Goal: Task Accomplishment & Management: Manage account settings

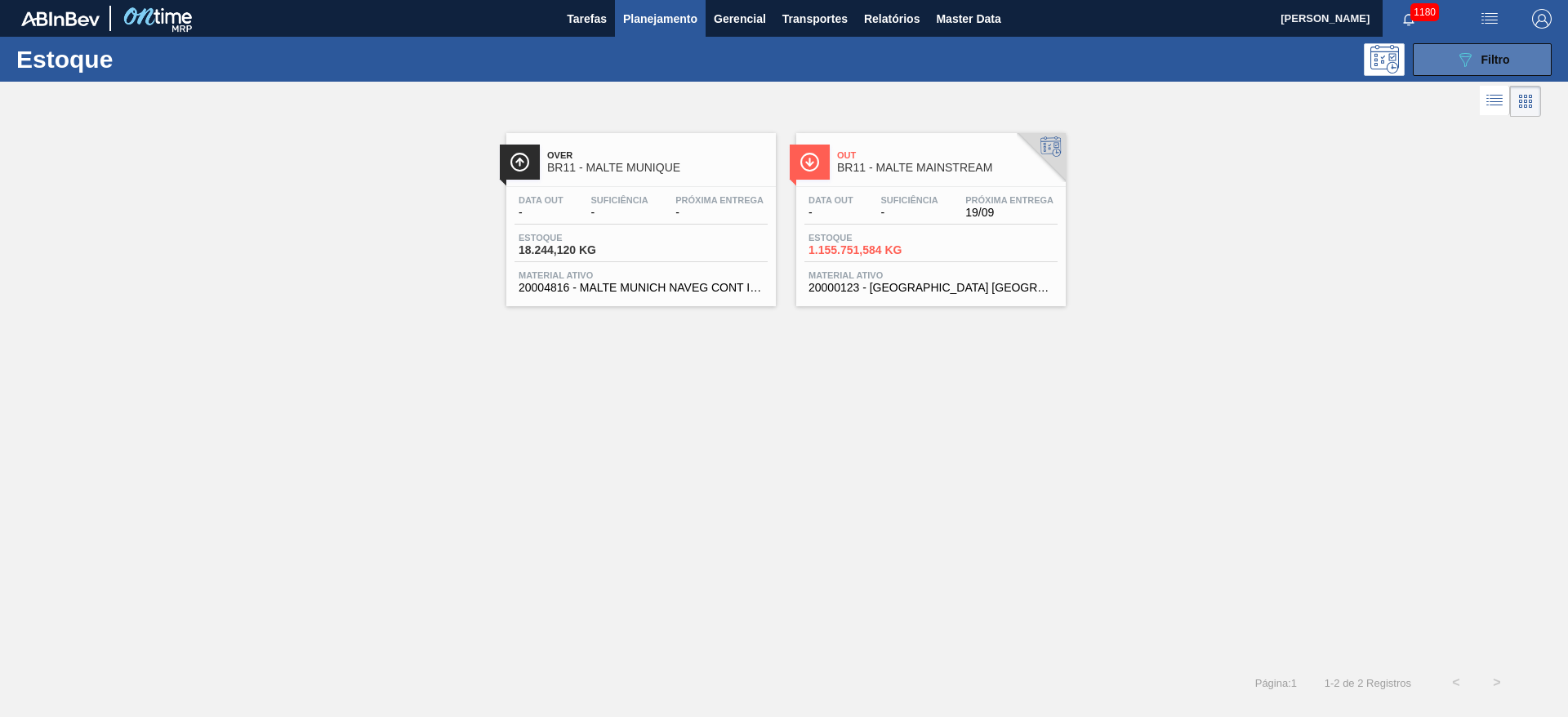
click at [1467, 52] on icon "089F7B8B-B2A5-4AFE-B5C0-19BA573D28AC" at bounding box center [1465, 60] width 20 height 20
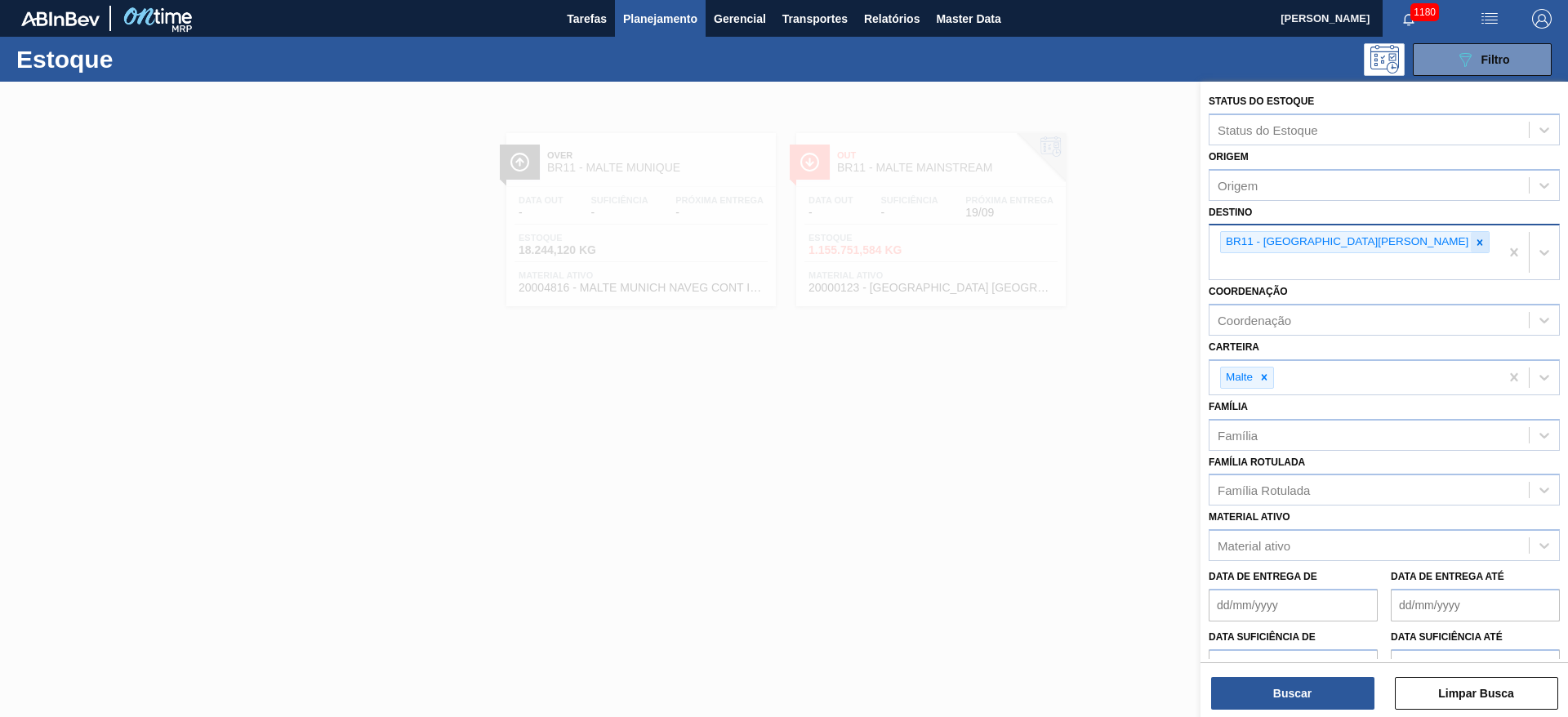
click at [1474, 240] on icon at bounding box center [1479, 242] width 11 height 11
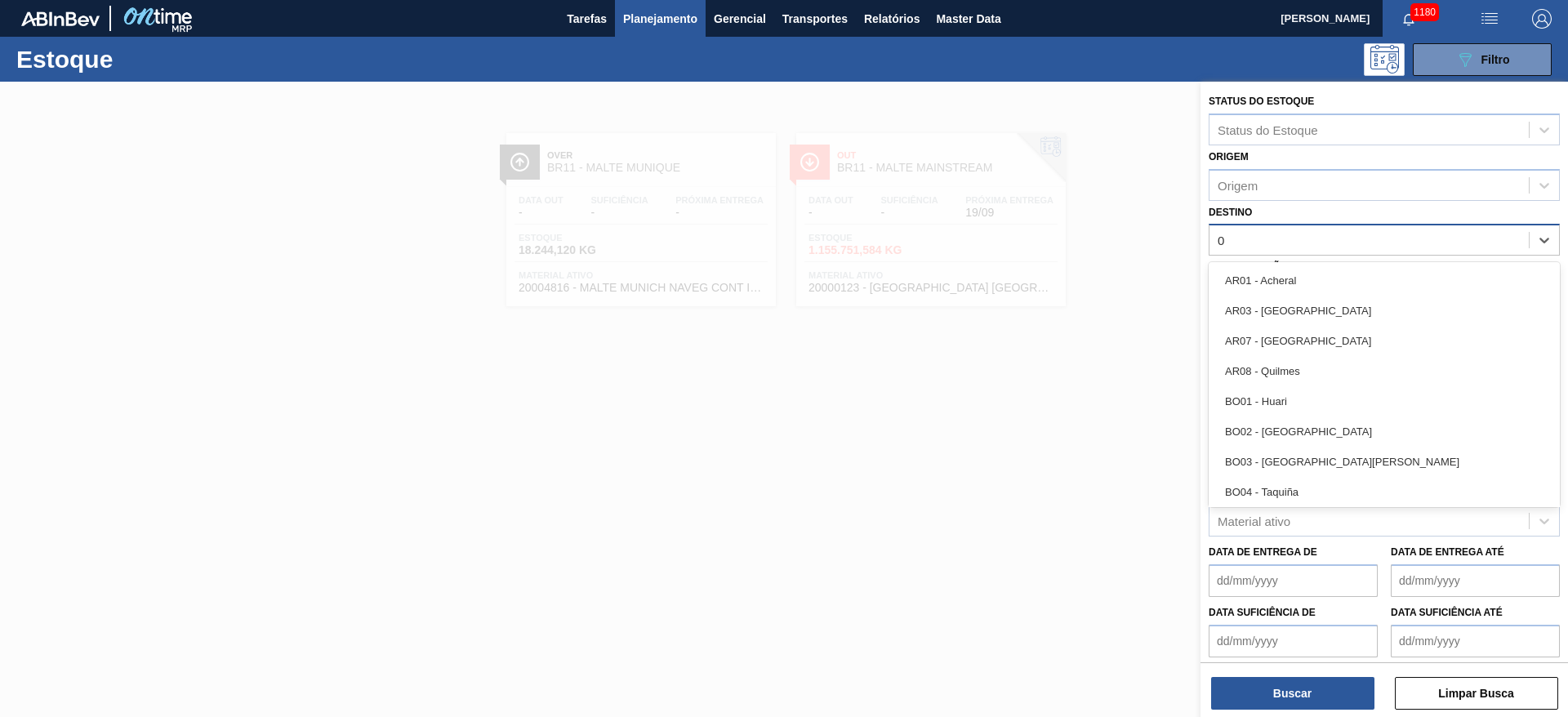
type input "03"
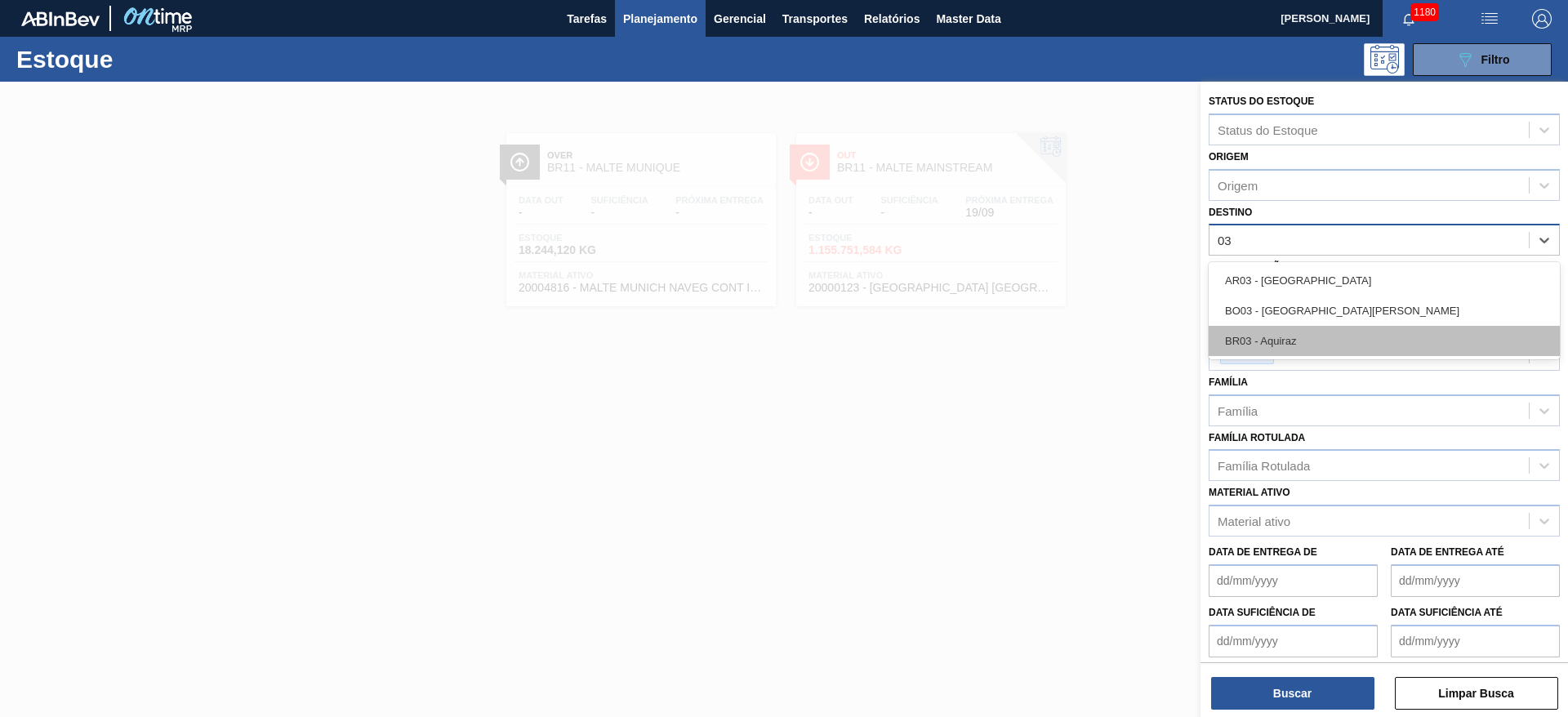
click at [1292, 330] on div "BR03 - Aquiraz" at bounding box center [1384, 341] width 352 height 30
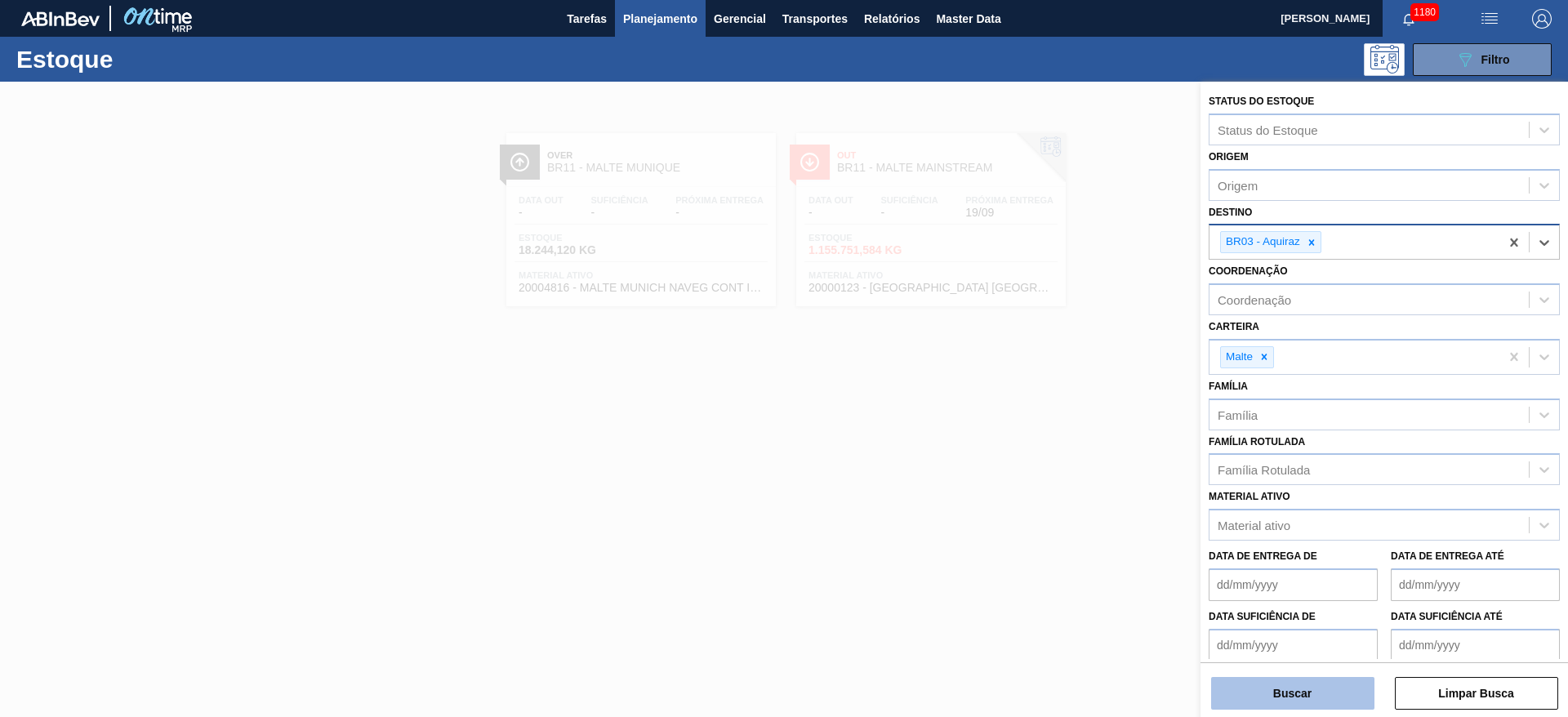
click at [1267, 693] on button "Buscar" at bounding box center [1293, 693] width 163 height 33
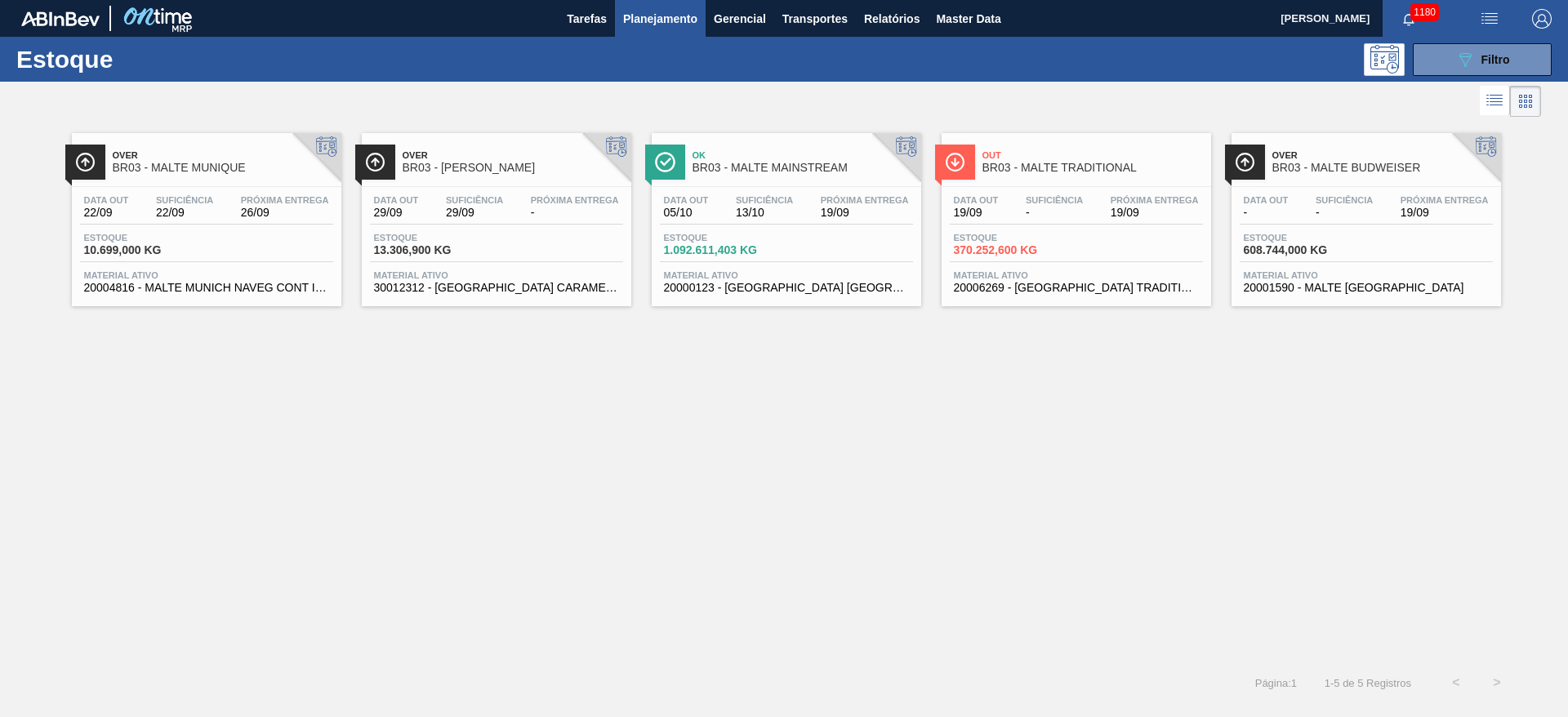
click at [777, 217] on span "13/10" at bounding box center [764, 212] width 57 height 12
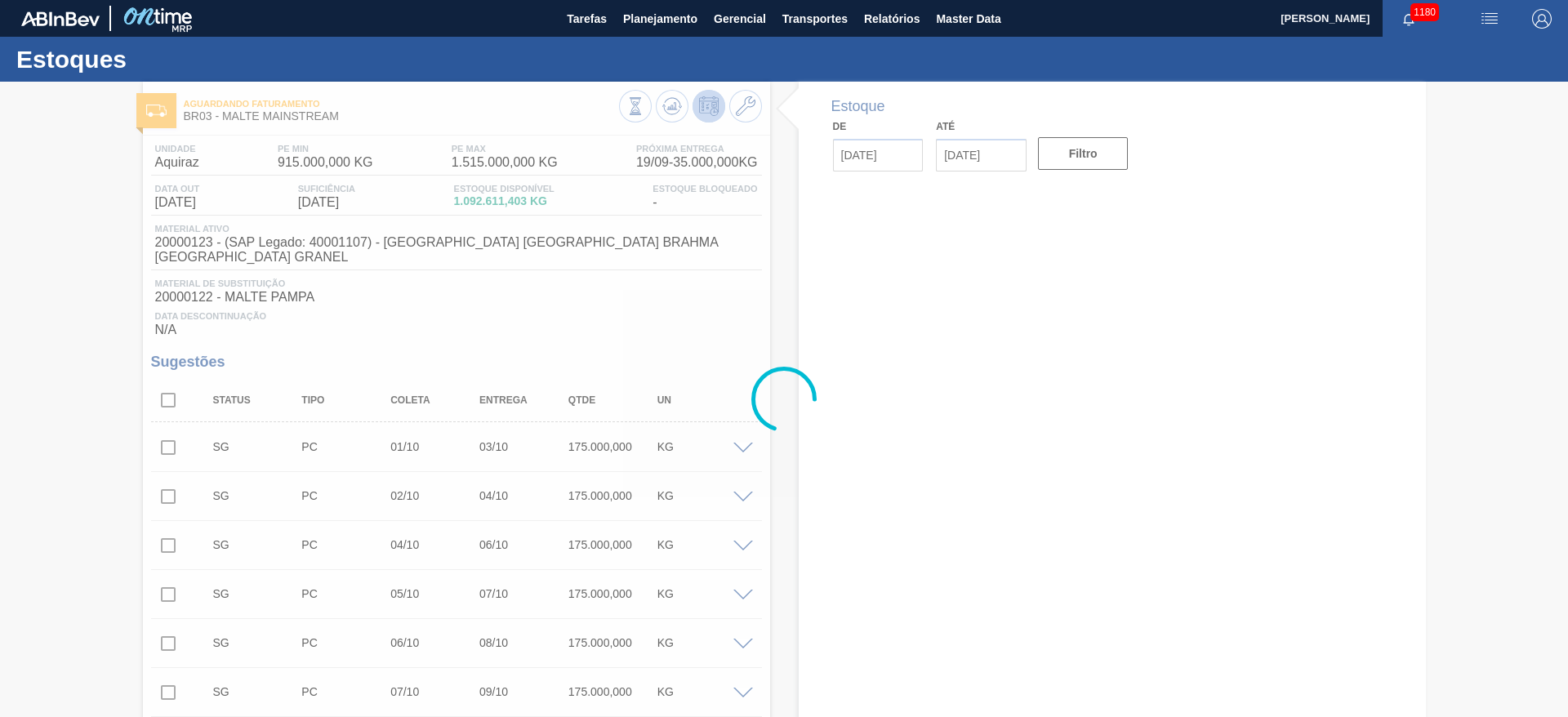
type input "[DATE]"
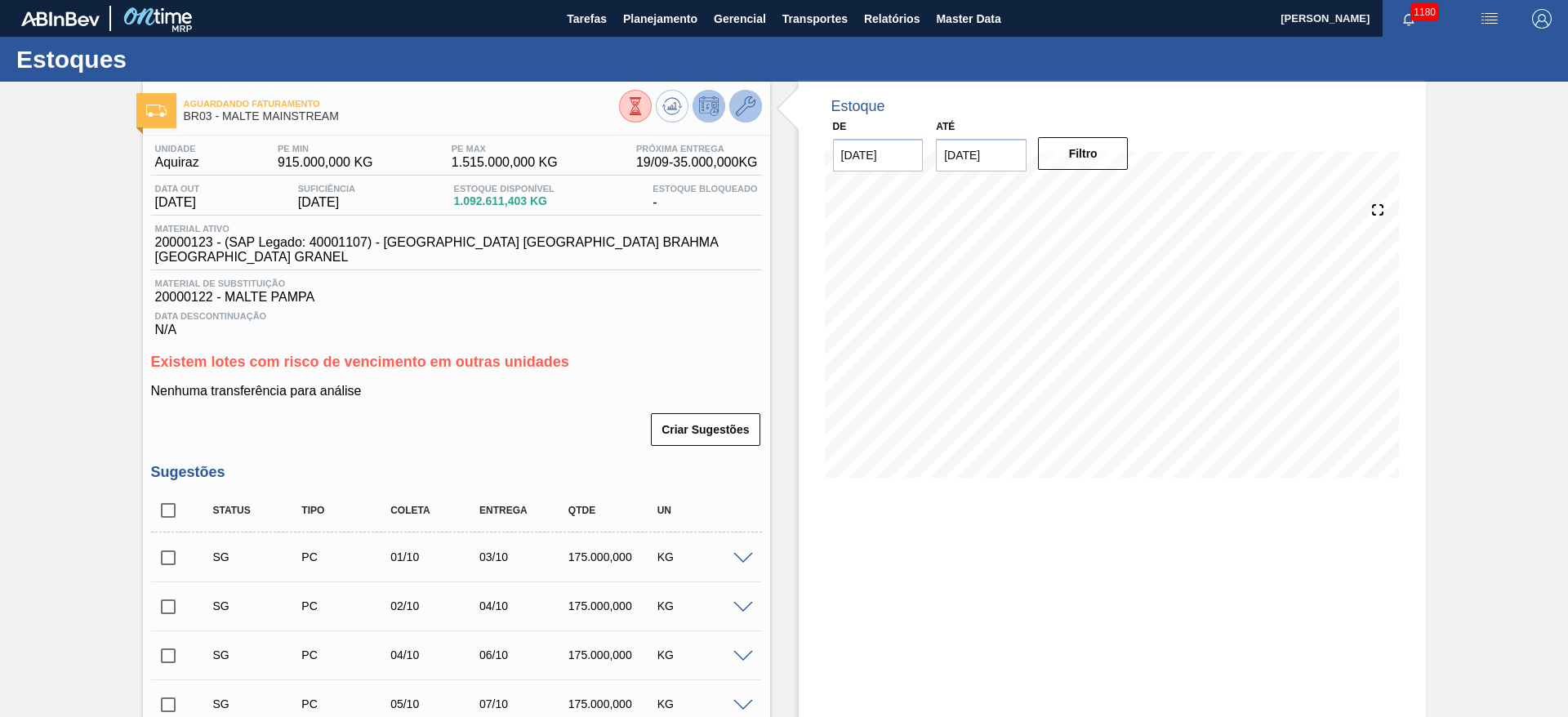
click at [749, 107] on icon at bounding box center [746, 107] width 20 height 20
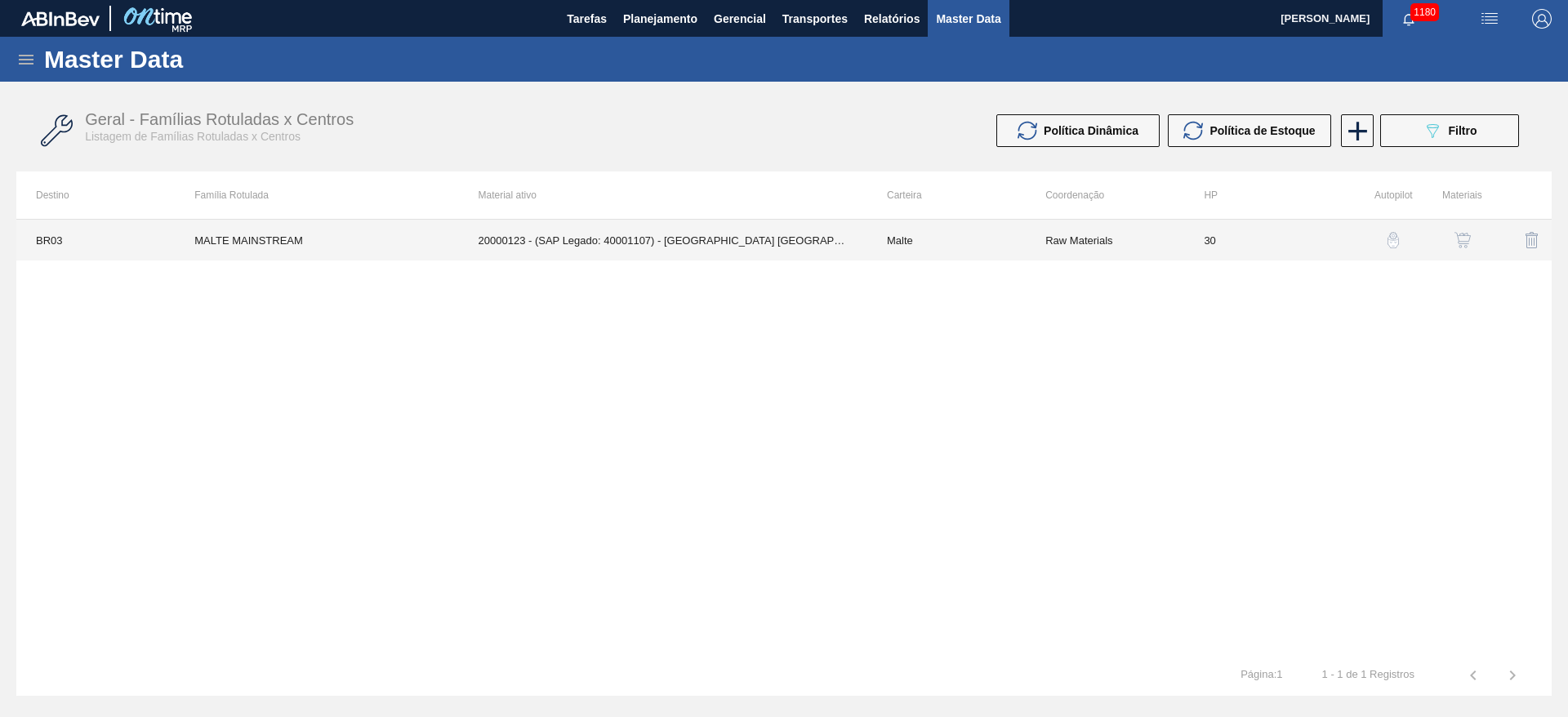
click at [896, 241] on td "Malte" at bounding box center [946, 240] width 158 height 41
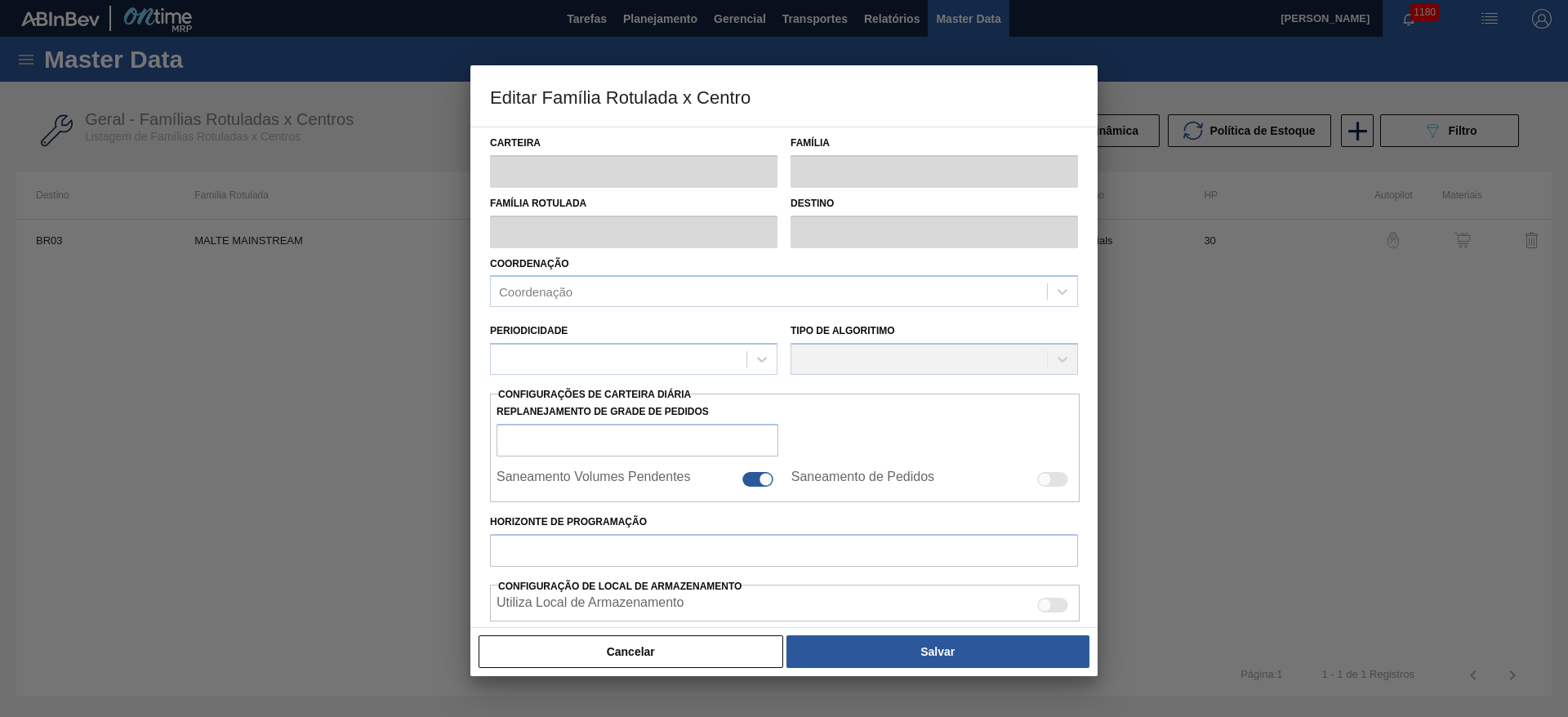
type input "Malte"
type input "MALTE MAINSTREAM"
type input "BR03 - Aquiraz"
type input "0"
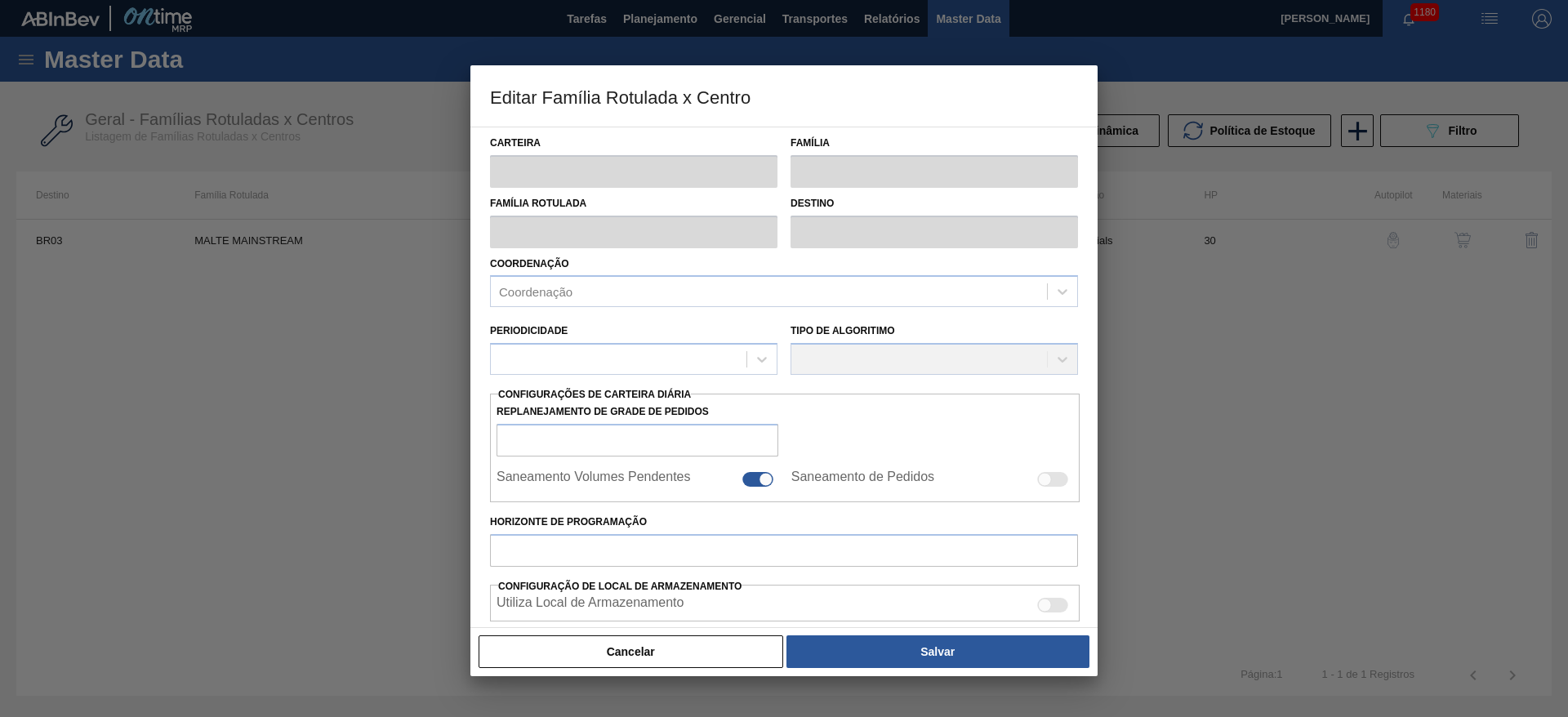
checkbox input "false"
type input "30"
type input "915.000"
type input "1.515.000"
type input "100"
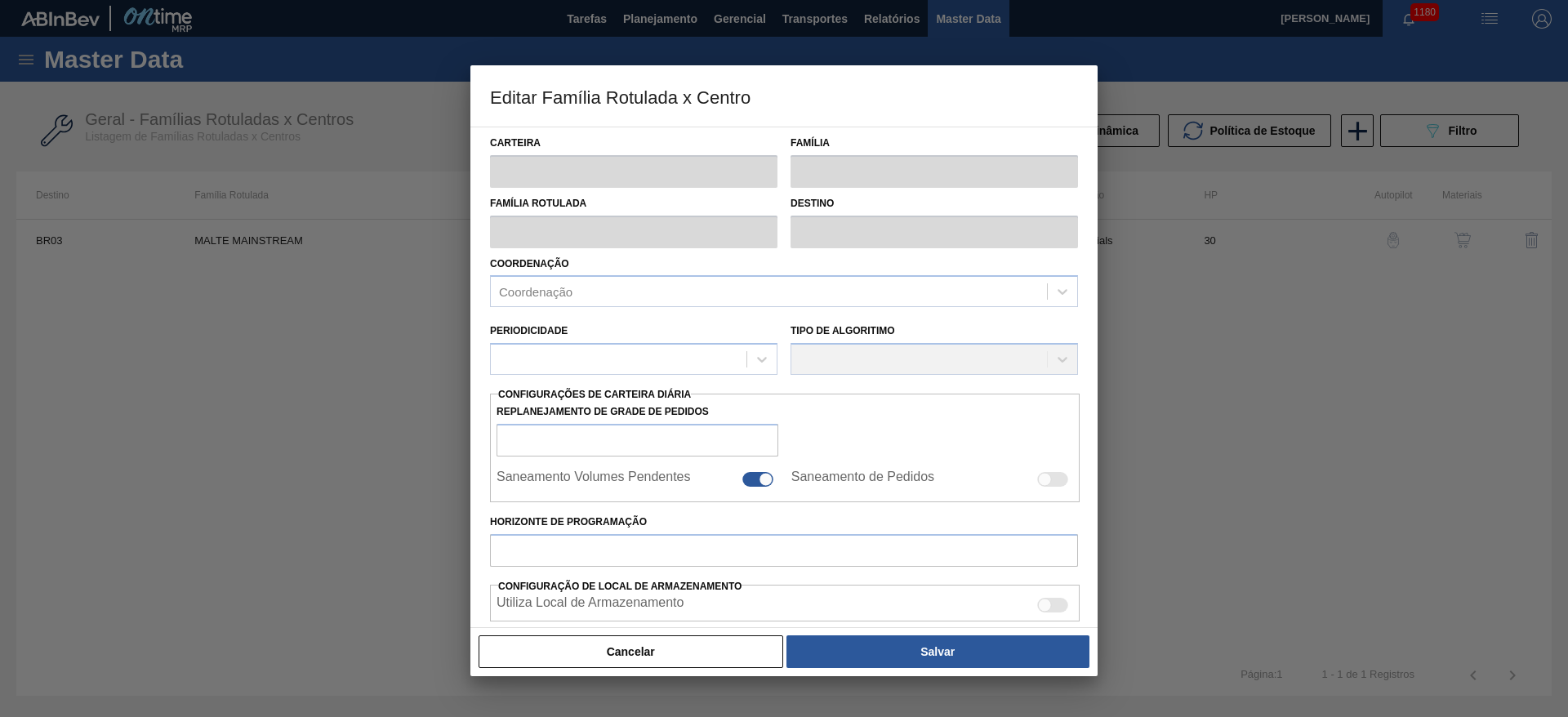
type input "1.515.000,000"
checkbox input "true"
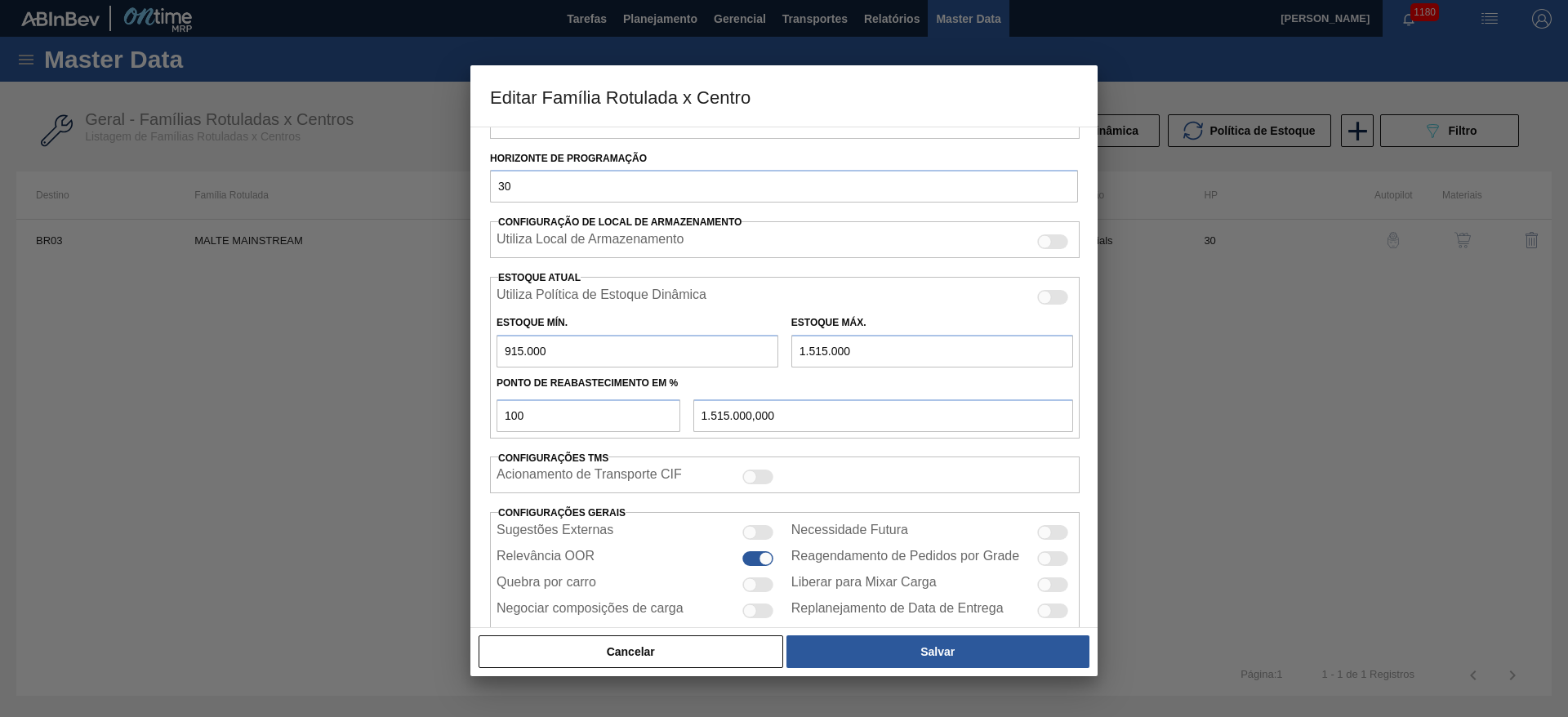
scroll to position [245, 0]
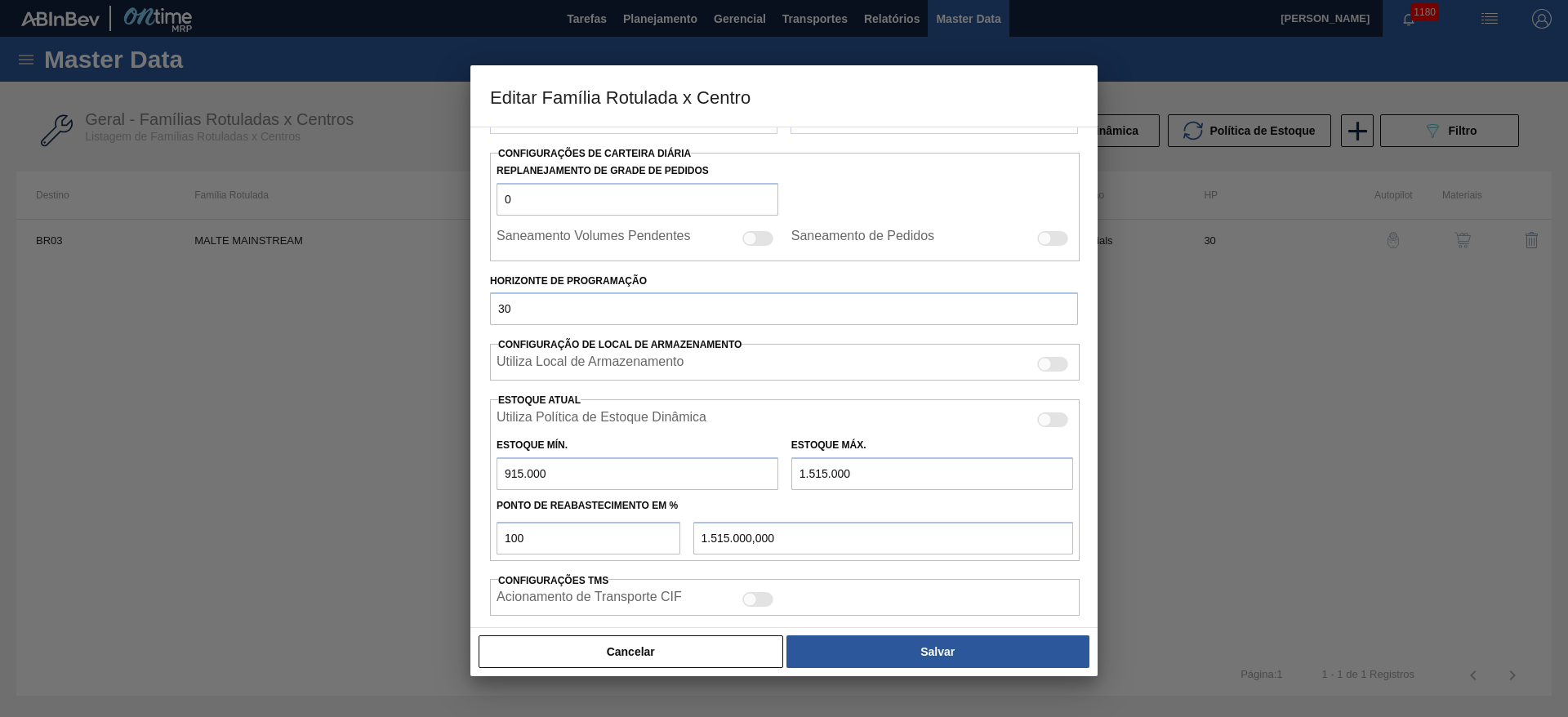
click at [1054, 239] on div at bounding box center [1052, 238] width 31 height 15
checkbox input "true"
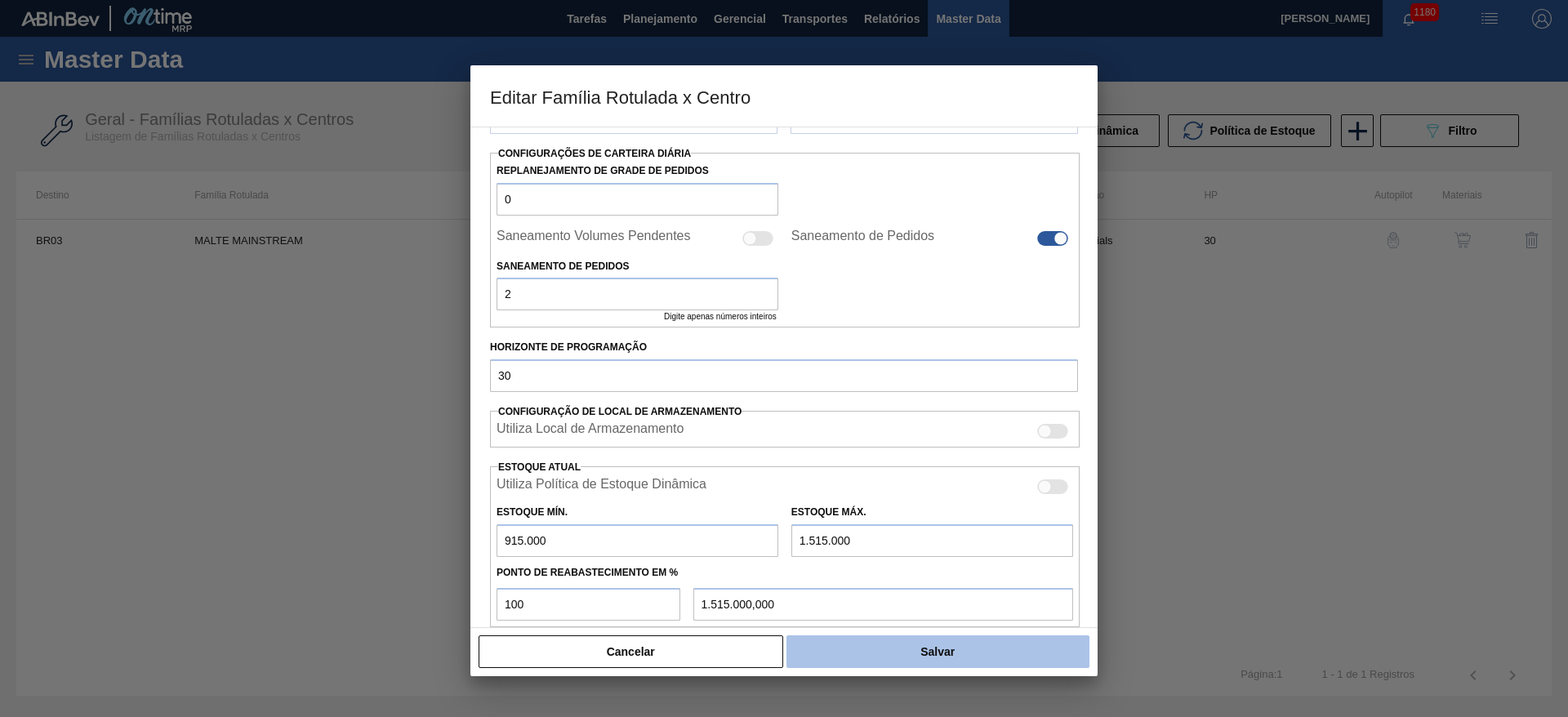
click at [961, 636] on button "Salvar" at bounding box center [937, 651] width 303 height 33
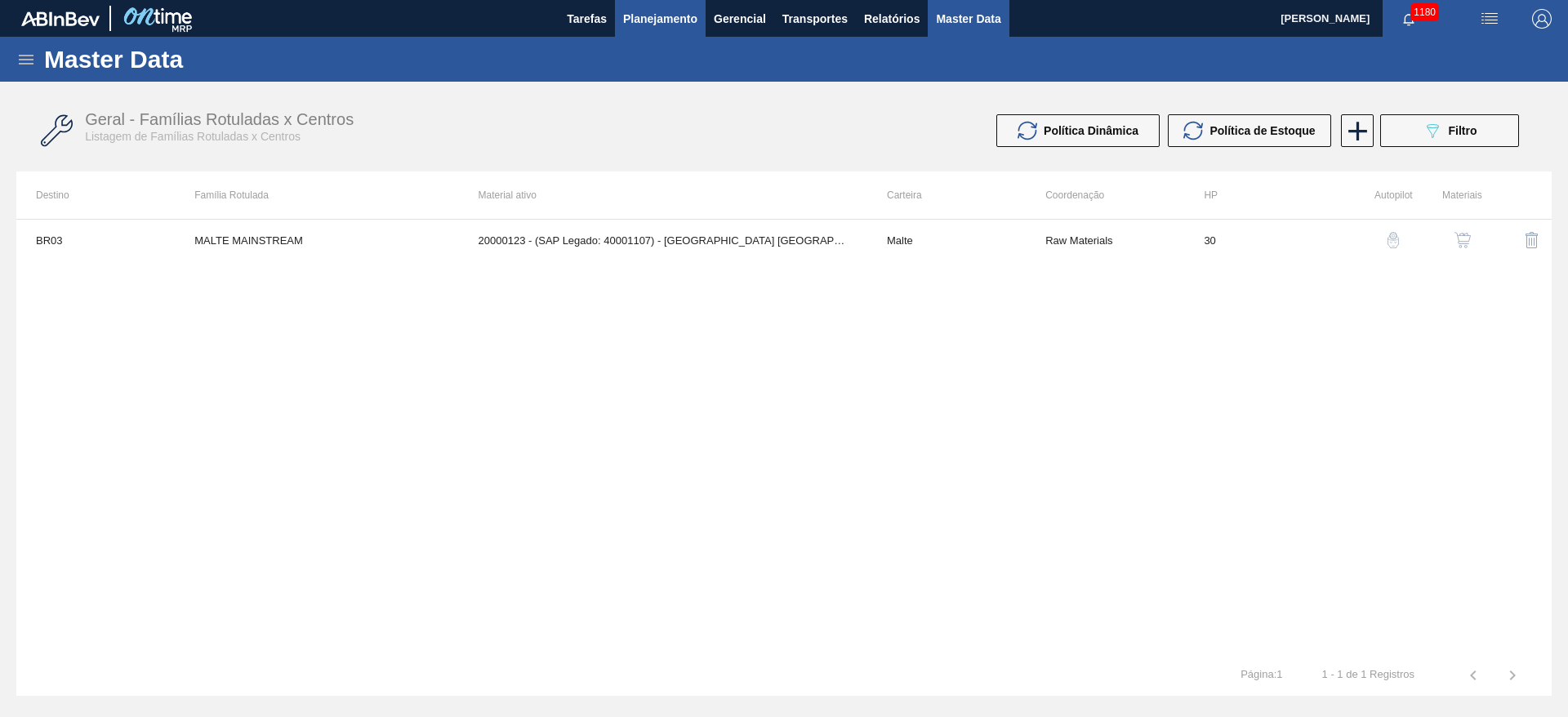
click at [666, 28] on button "Planejamento" at bounding box center [659, 18] width 91 height 37
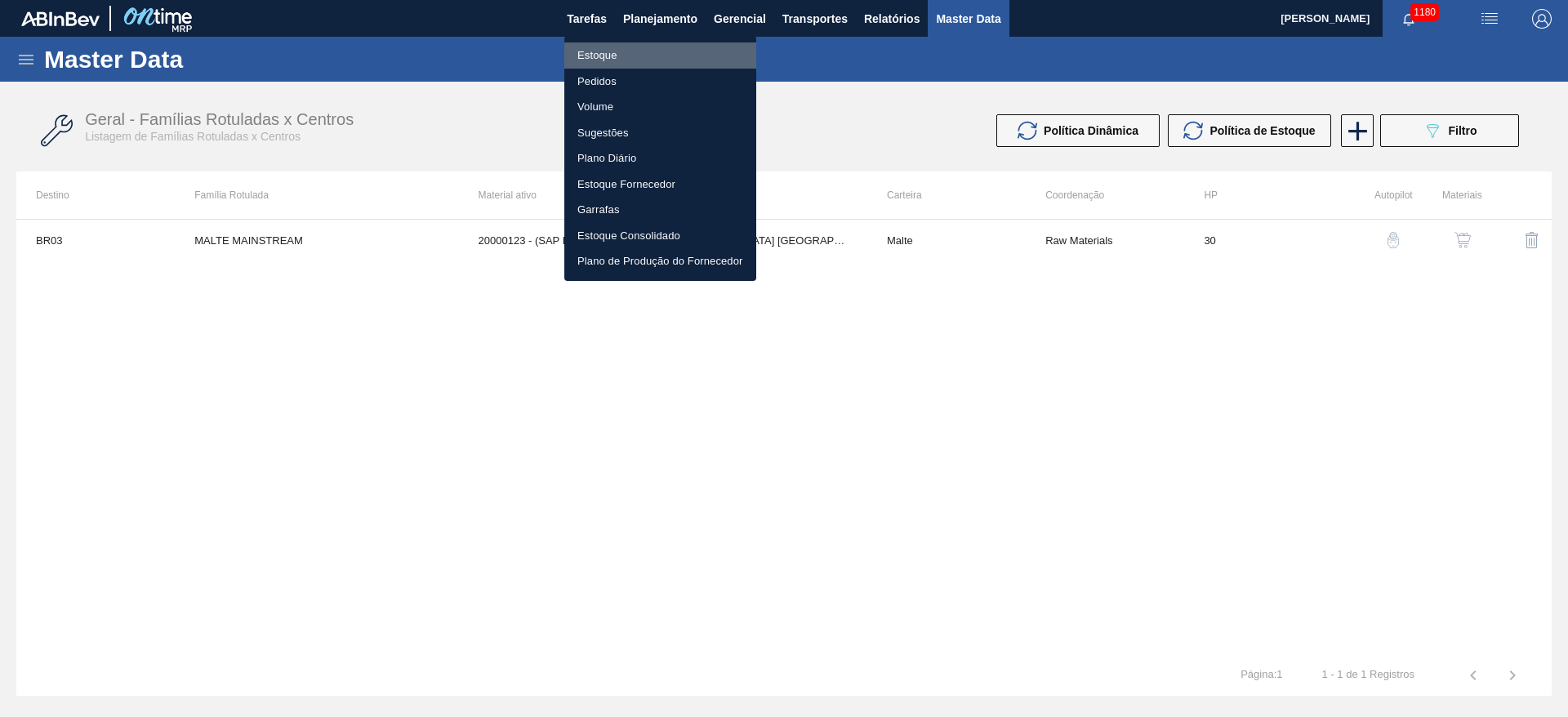
click at [608, 56] on li "Estoque" at bounding box center [659, 56] width 192 height 26
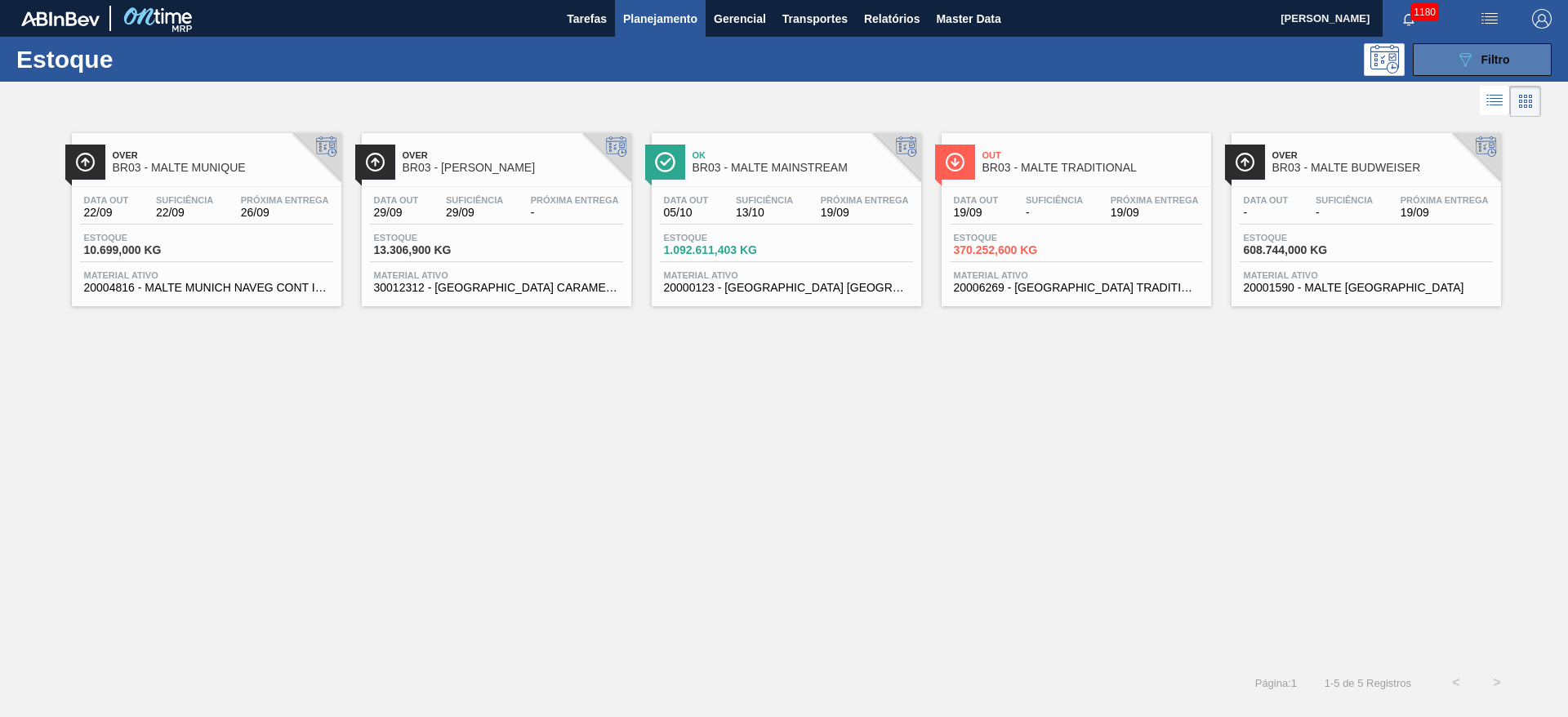
click at [1460, 61] on icon "089F7B8B-B2A5-4AFE-B5C0-19BA573D28AC" at bounding box center [1465, 60] width 20 height 20
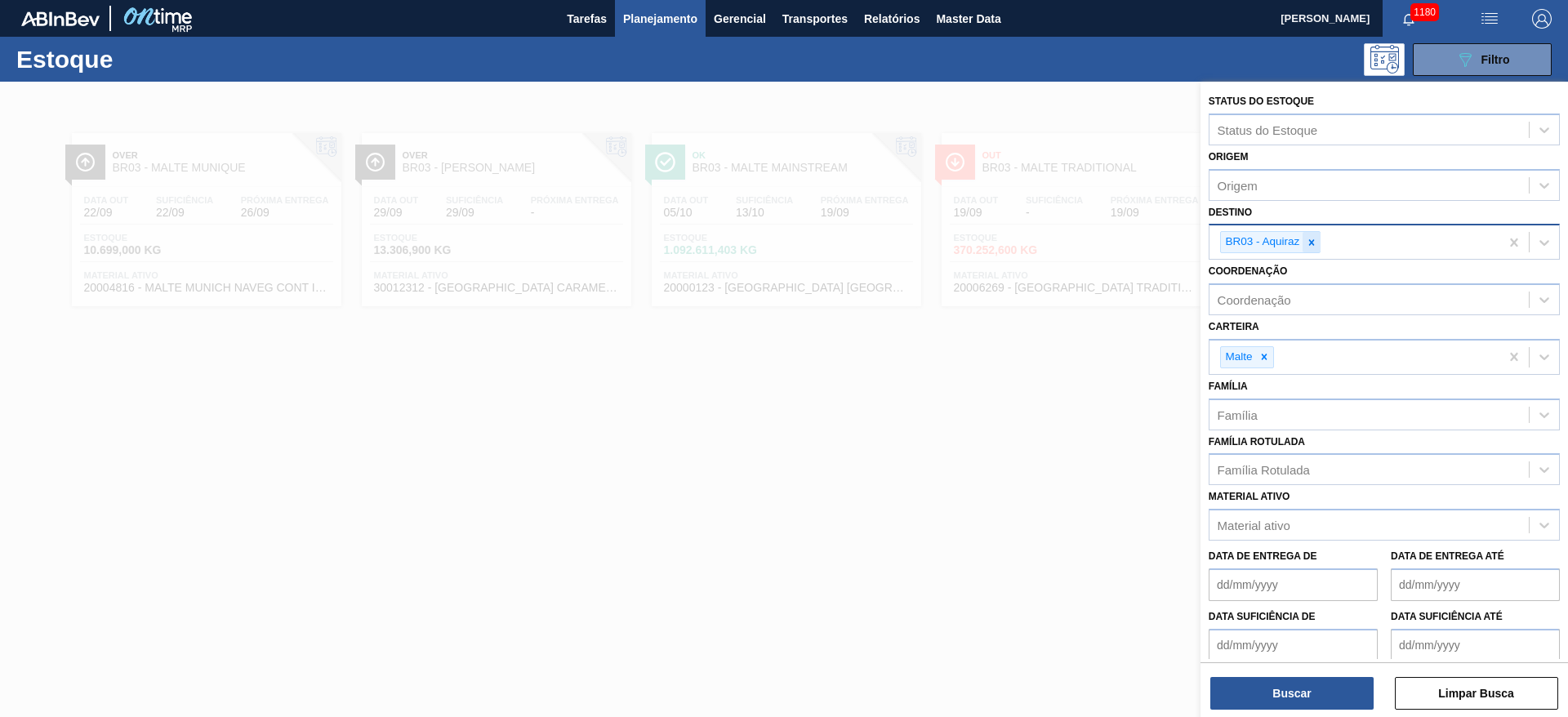
click at [1312, 245] on icon at bounding box center [1311, 242] width 11 height 11
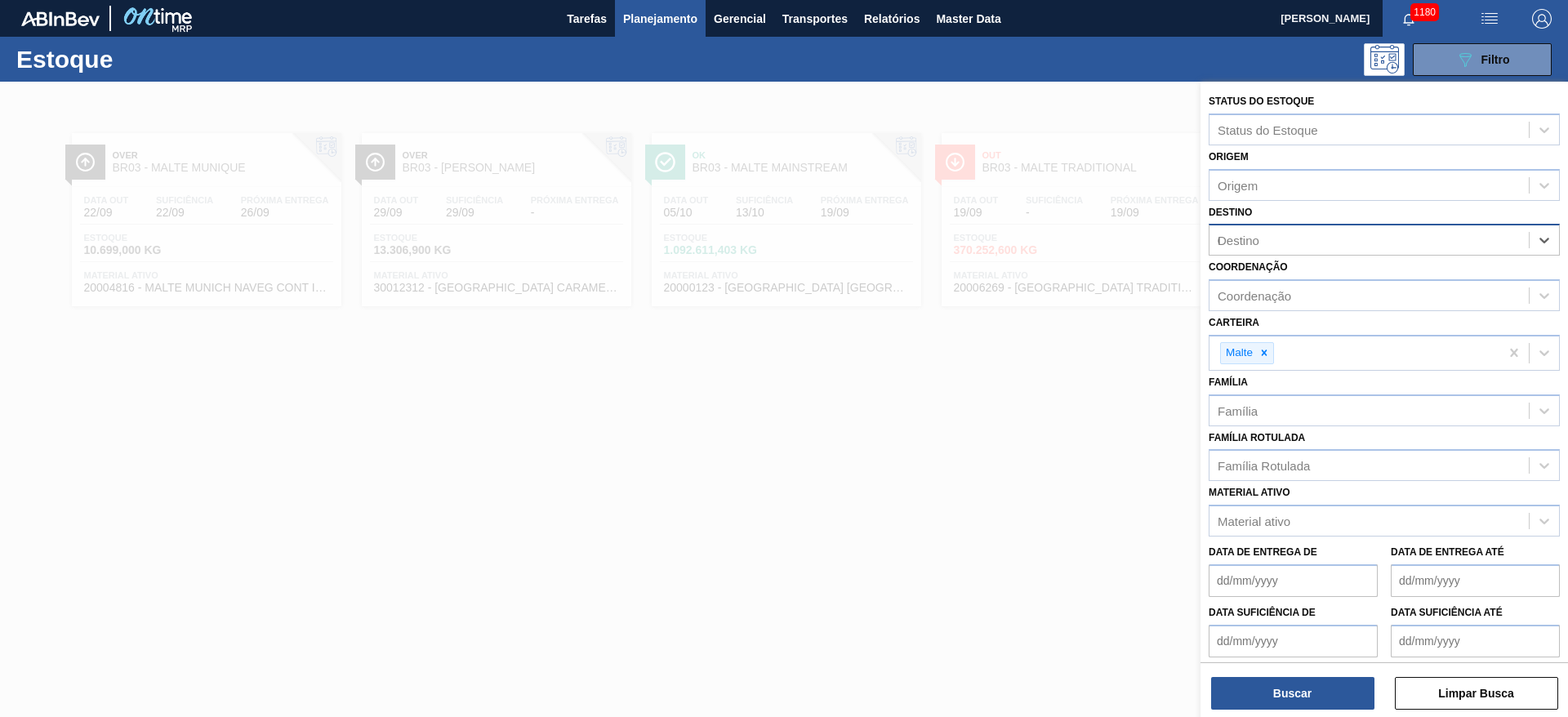
type input "05"
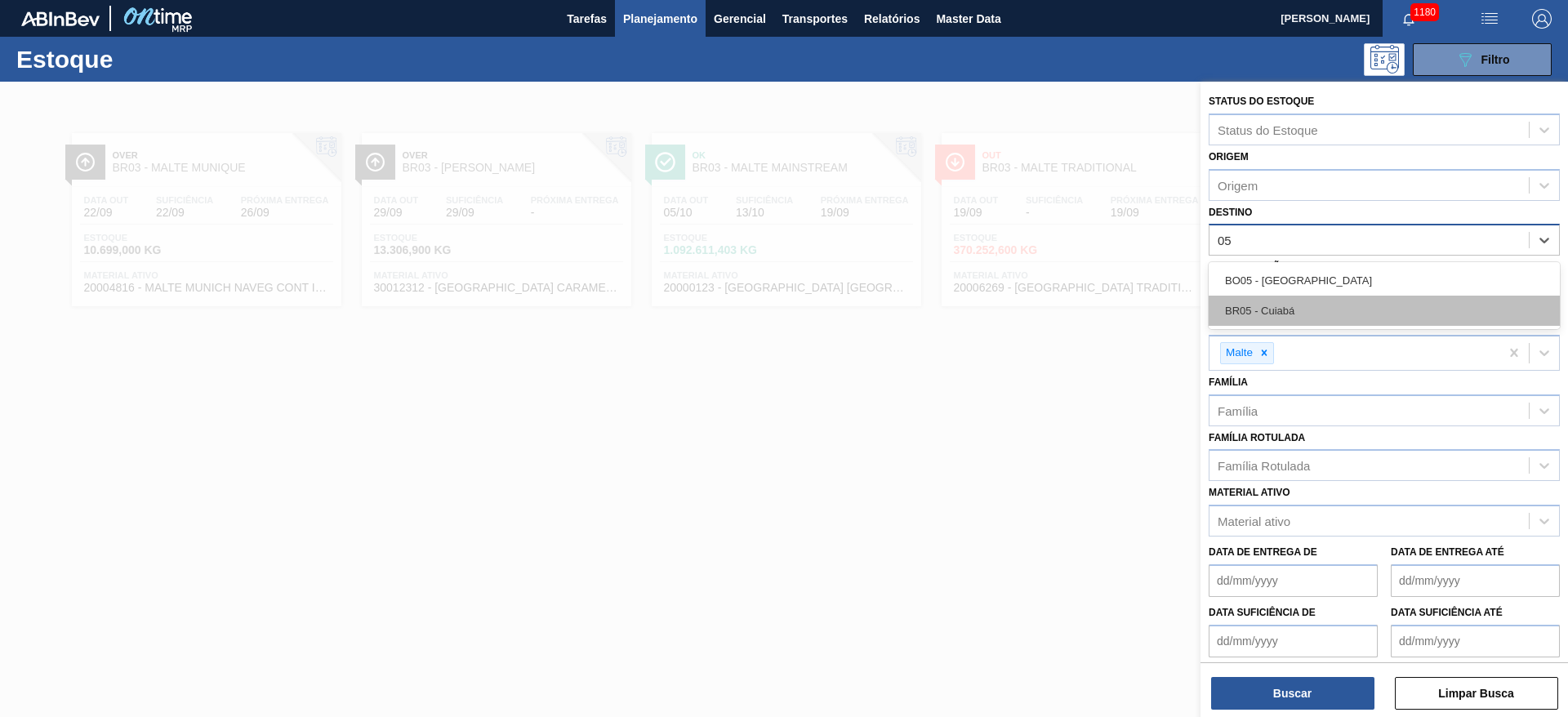
click at [1287, 313] on div "BR05 - Cuiabá" at bounding box center [1384, 311] width 352 height 30
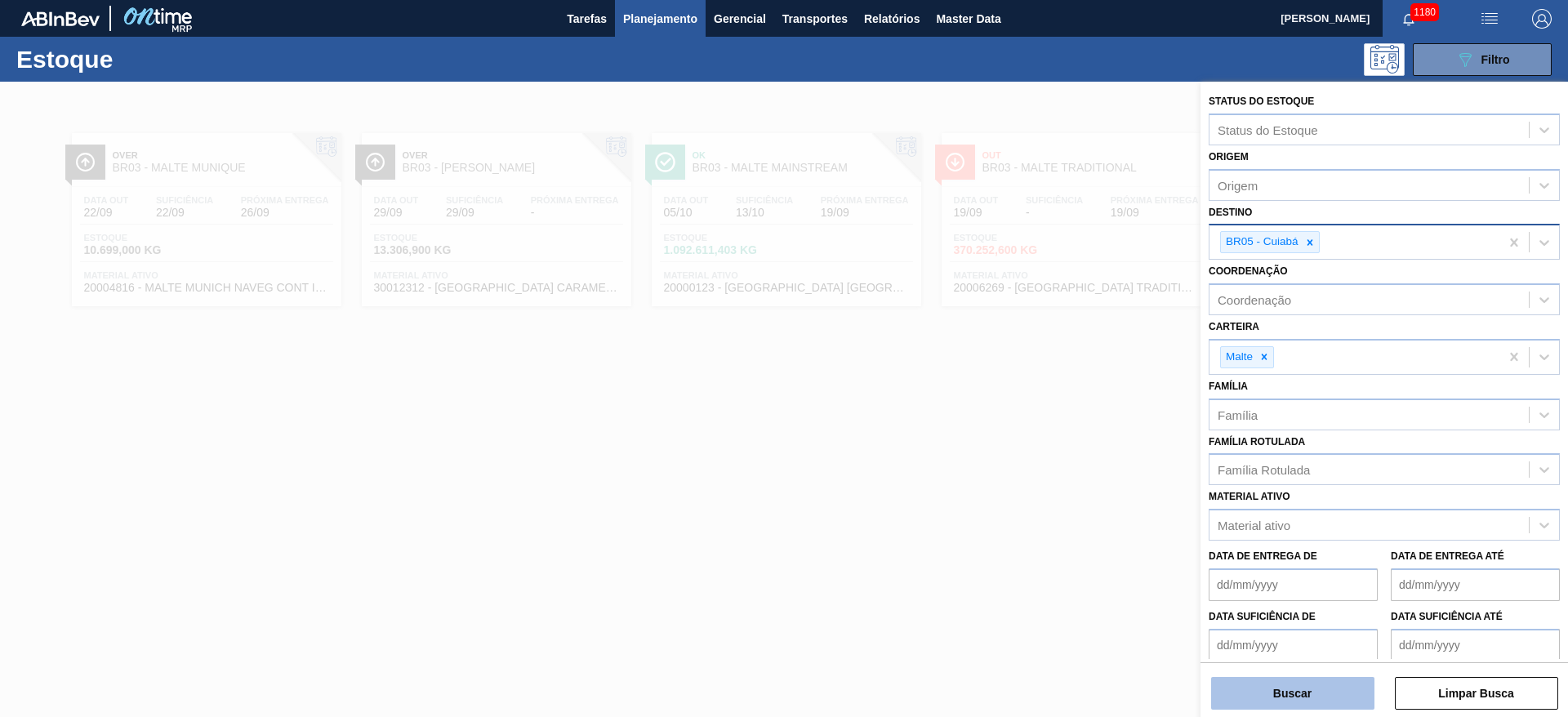
click at [1273, 695] on button "Buscar" at bounding box center [1293, 693] width 163 height 33
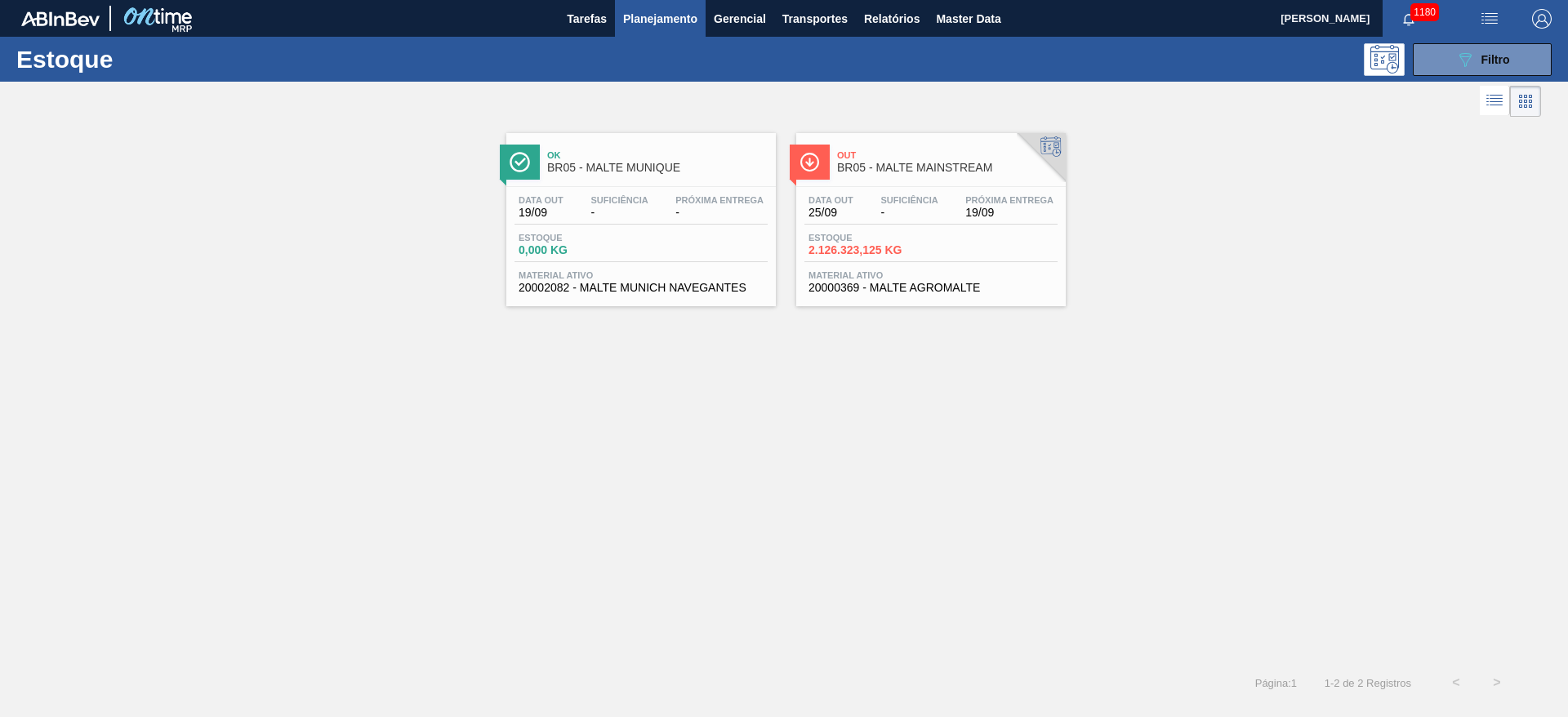
click at [914, 240] on span "Estoque" at bounding box center [866, 238] width 115 height 10
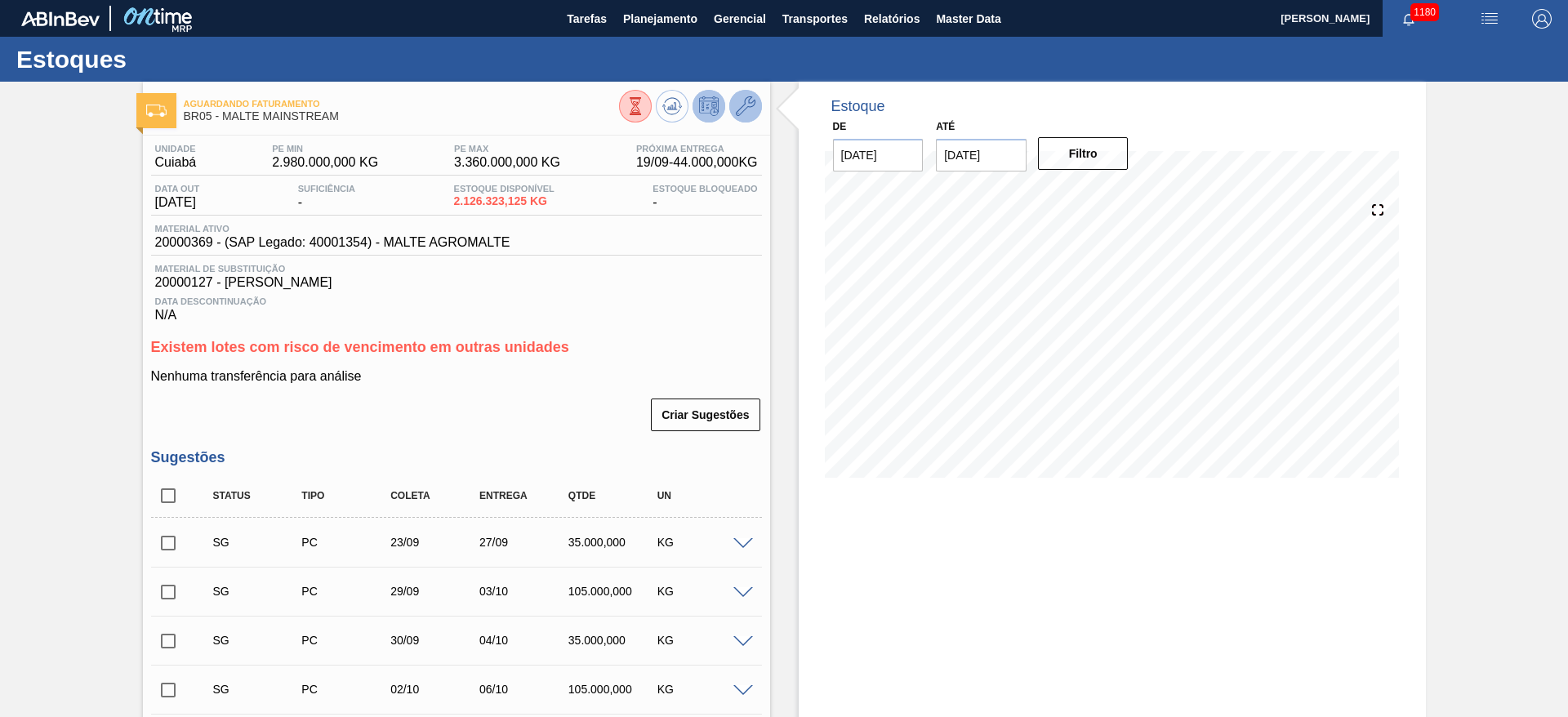
click at [745, 106] on icon at bounding box center [746, 107] width 20 height 20
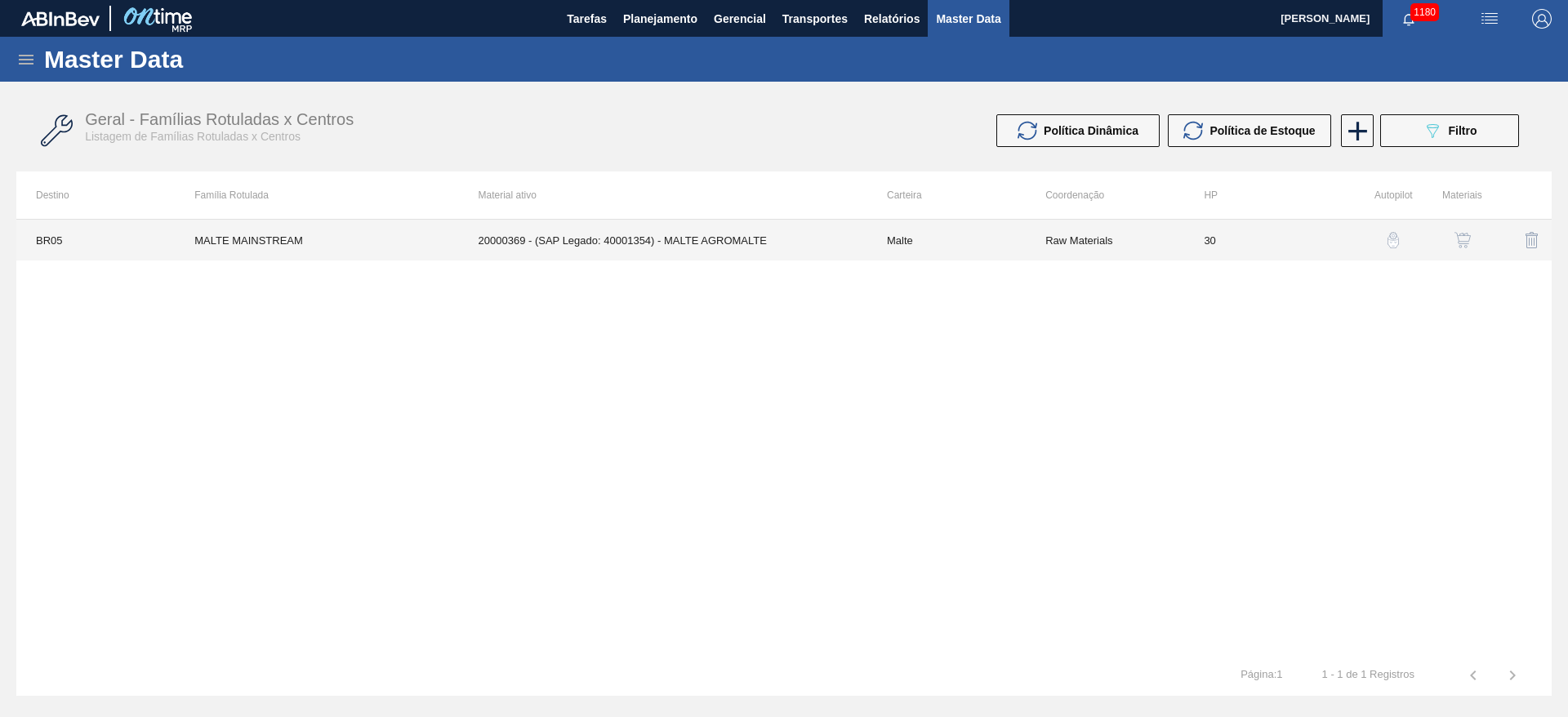
click at [893, 246] on td "Malte" at bounding box center [946, 240] width 158 height 41
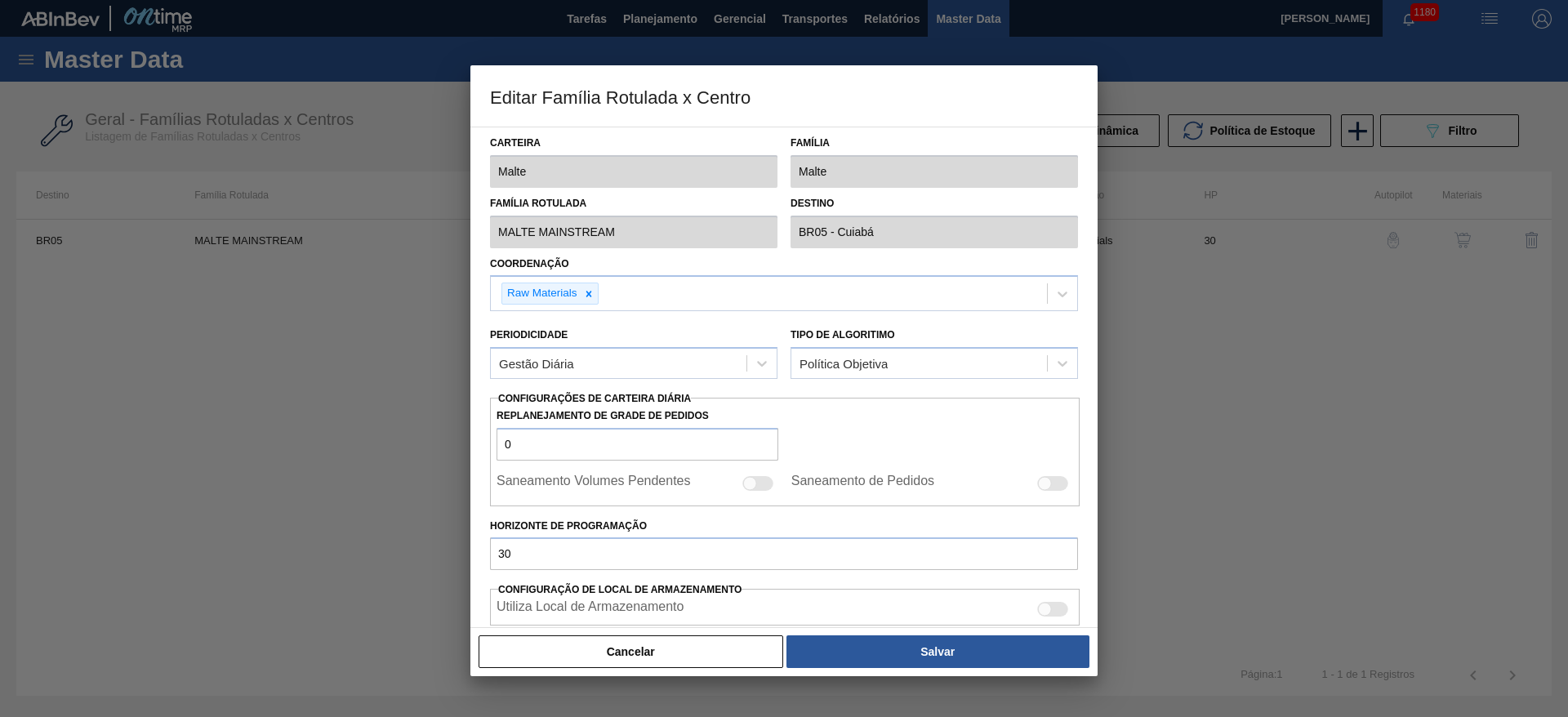
click at [1048, 483] on div at bounding box center [1045, 483] width 14 height 14
checkbox input "true"
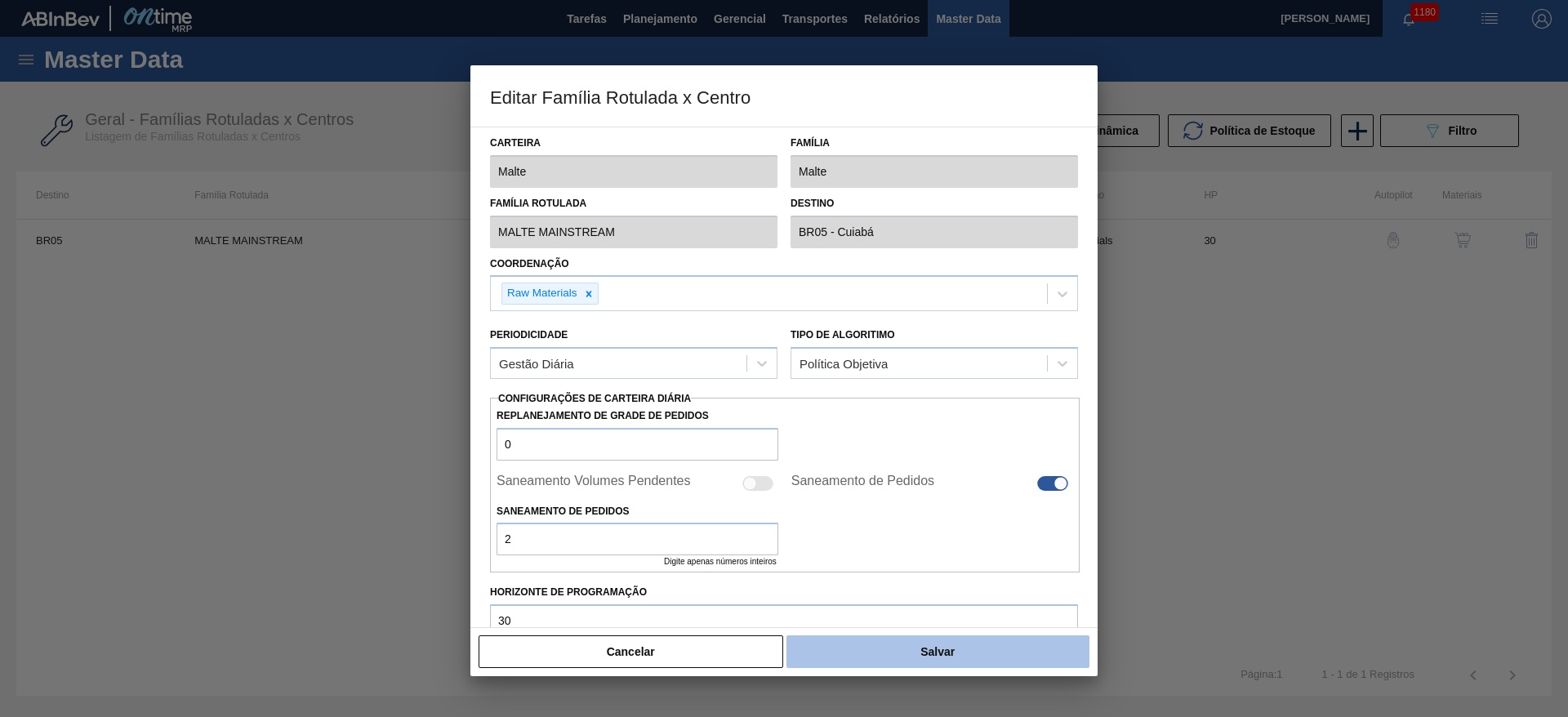
click at [925, 653] on button "Salvar" at bounding box center [937, 651] width 303 height 33
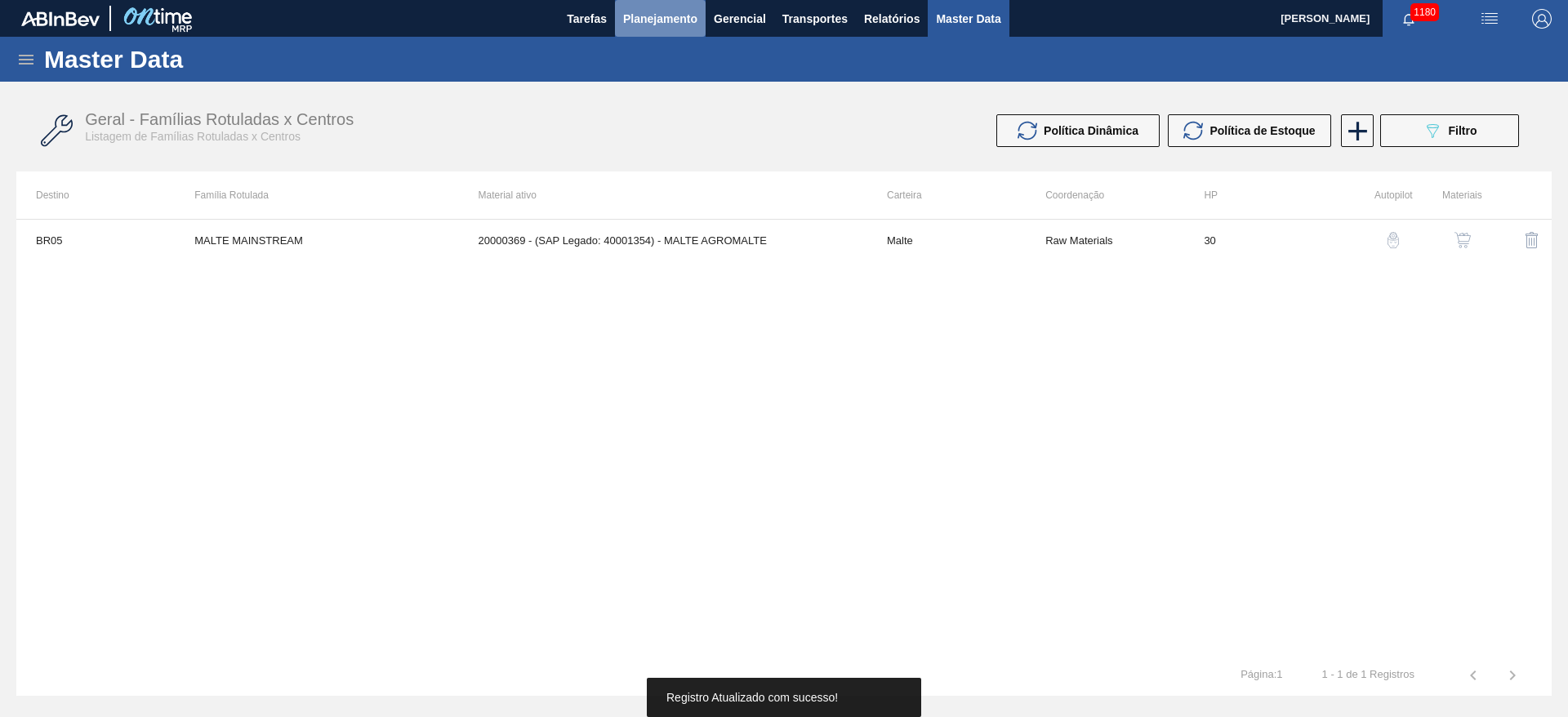
click at [651, 17] on span "Planejamento" at bounding box center [660, 19] width 75 height 20
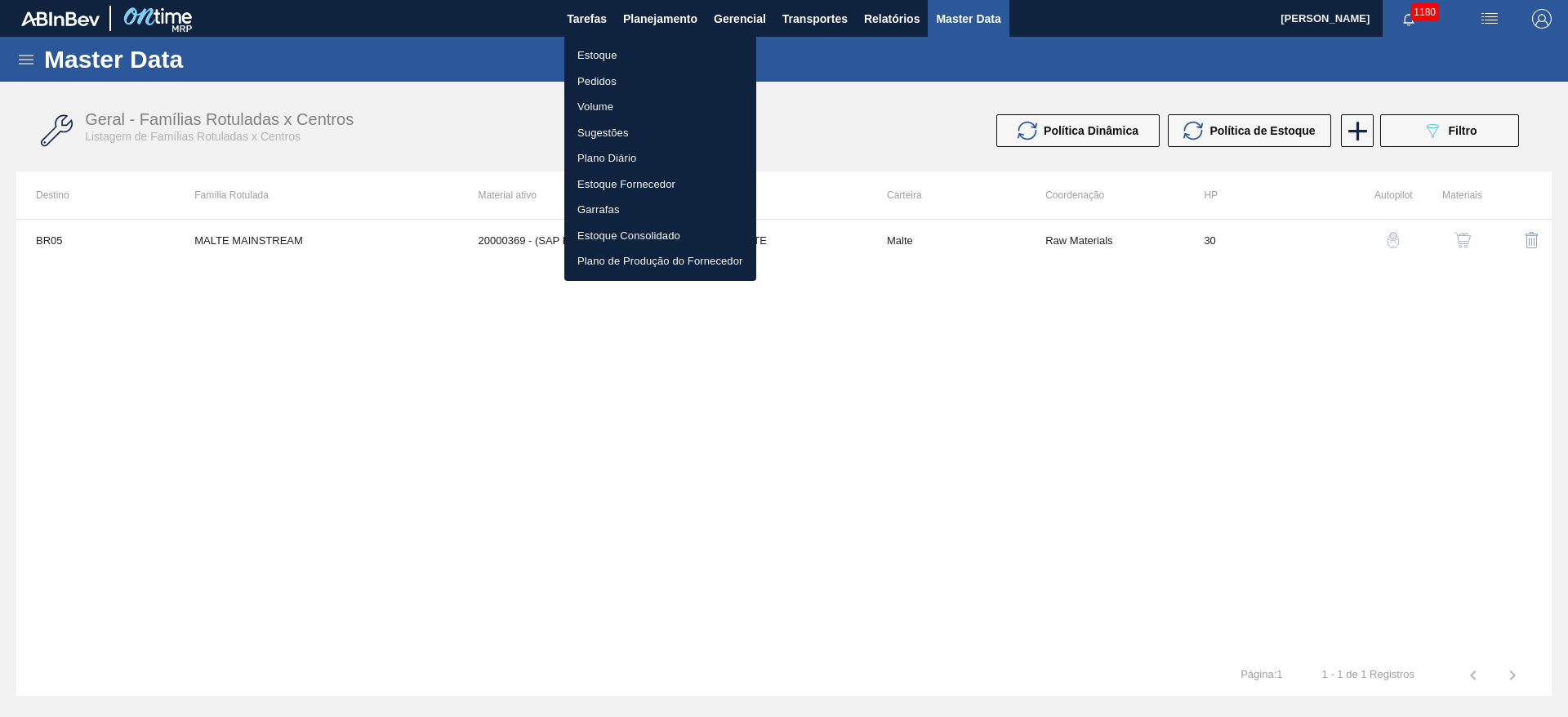
click at [614, 57] on li "Estoque" at bounding box center [659, 56] width 192 height 26
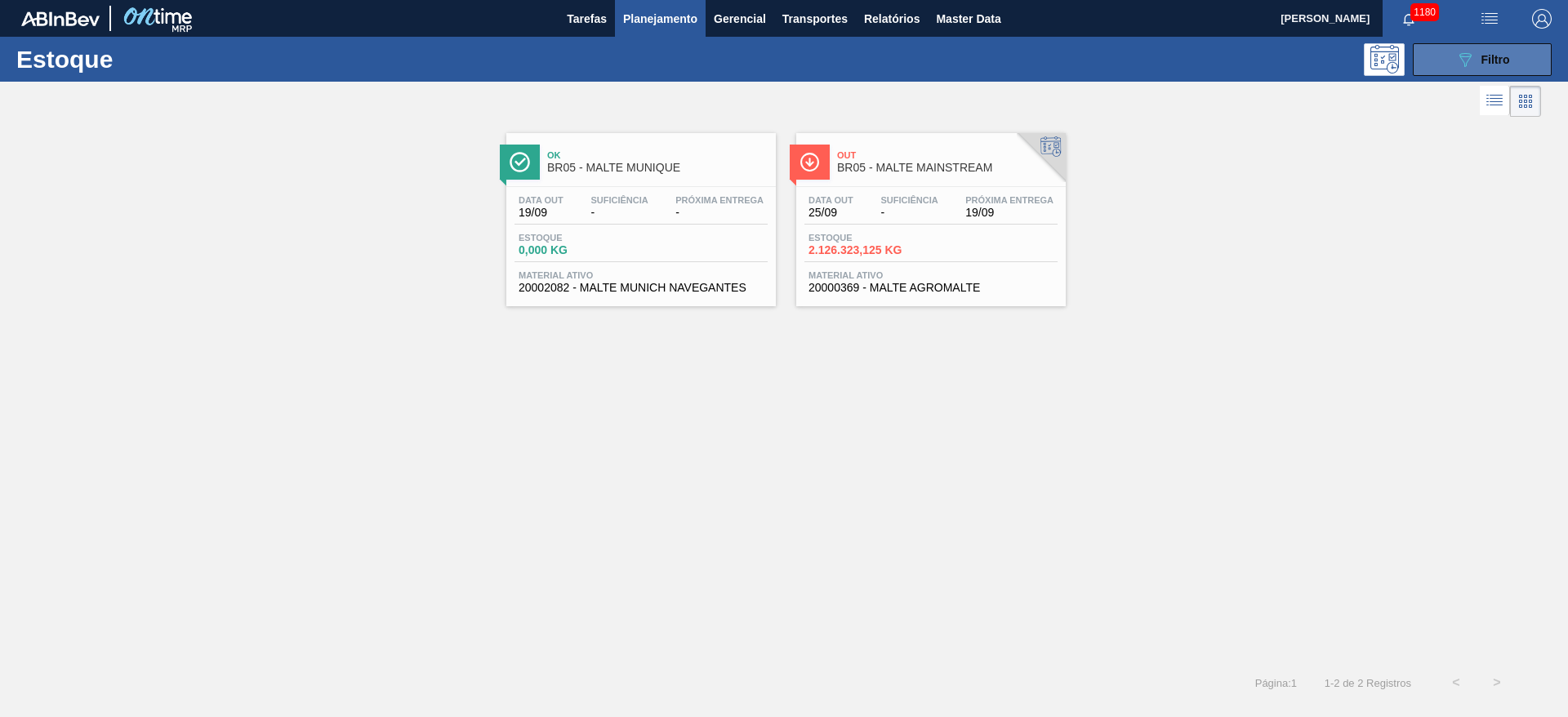
drag, startPoint x: 1498, startPoint y: 53, endPoint x: 1478, endPoint y: 63, distance: 22.4
click at [1498, 53] on span "Filtro" at bounding box center [1495, 59] width 29 height 13
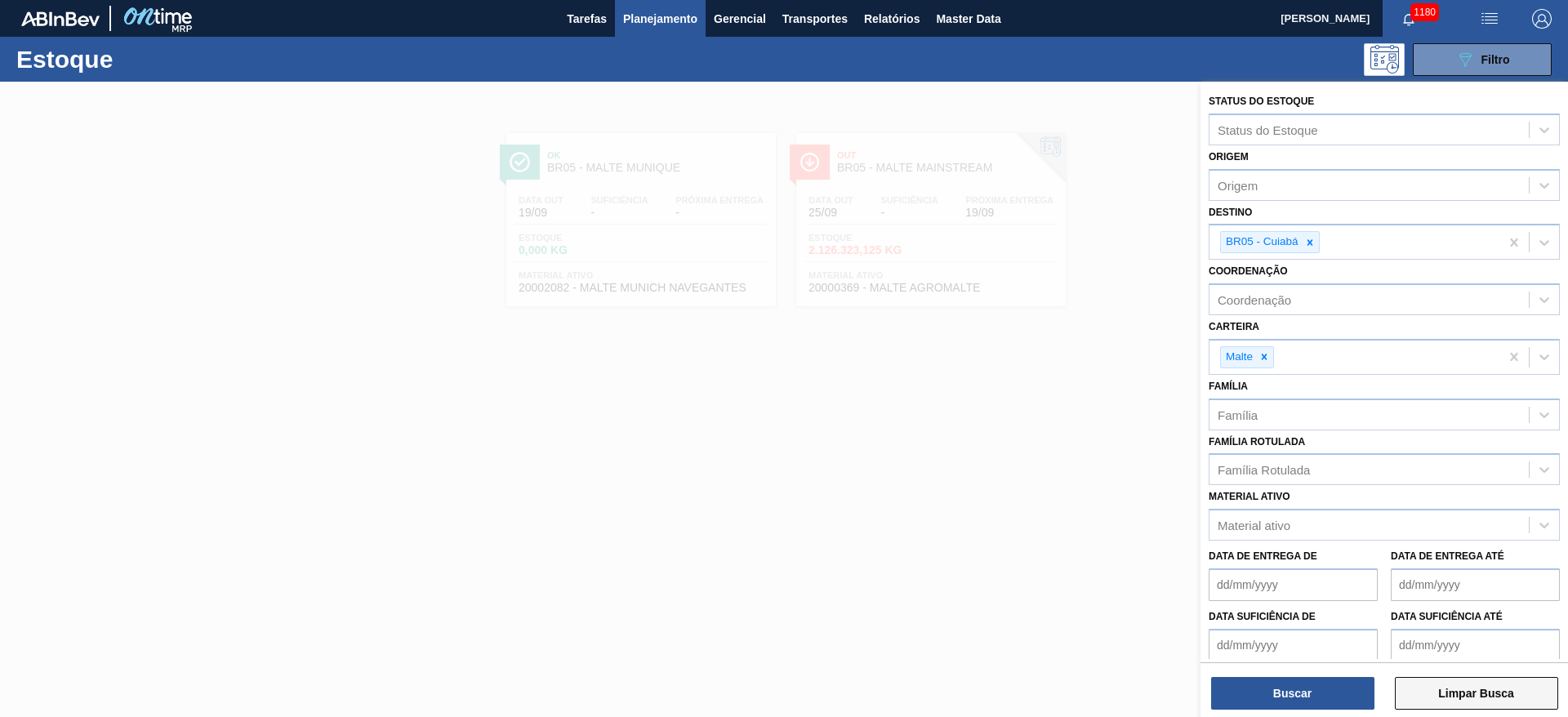
click at [1460, 690] on button "Limpar Busca" at bounding box center [1476, 693] width 163 height 33
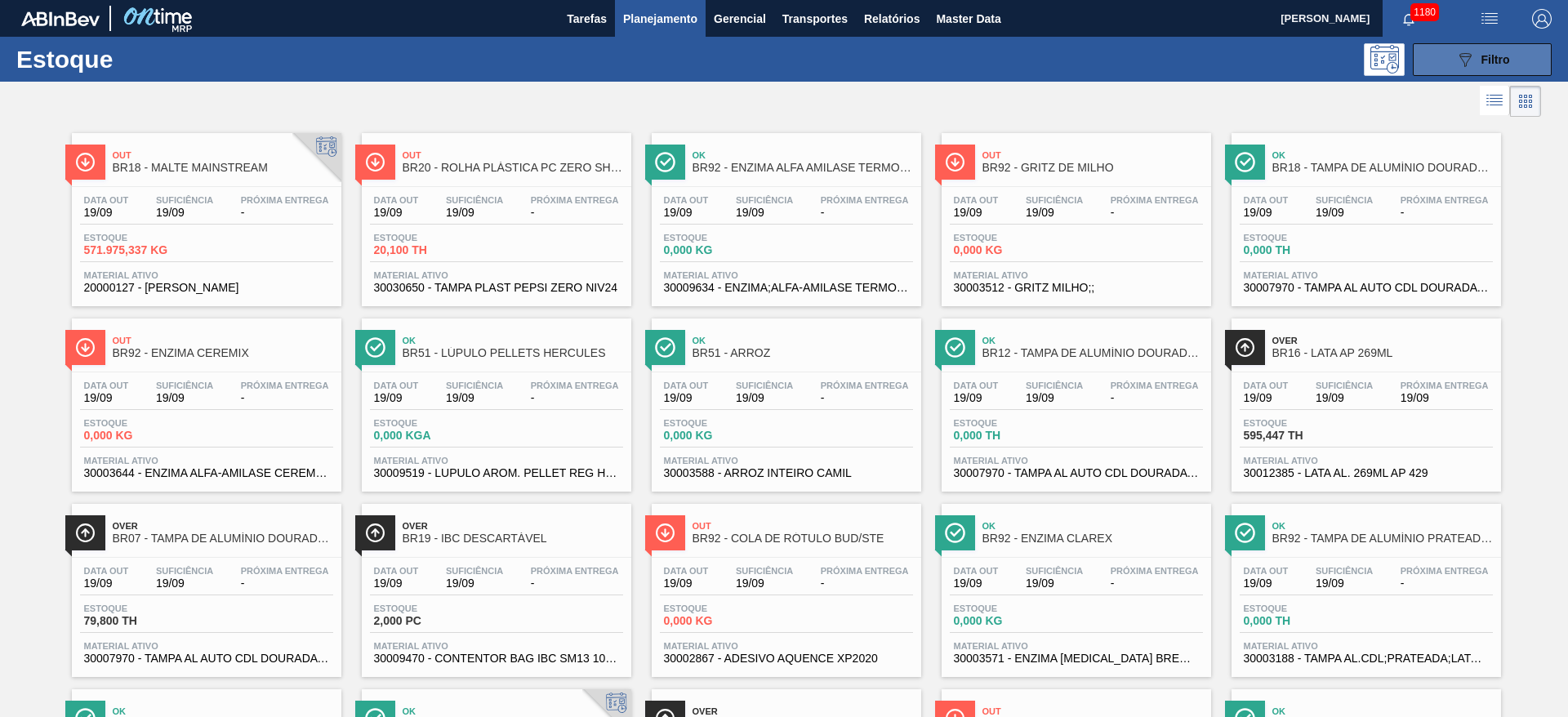
click at [1481, 56] on span "Filtro" at bounding box center [1495, 59] width 29 height 13
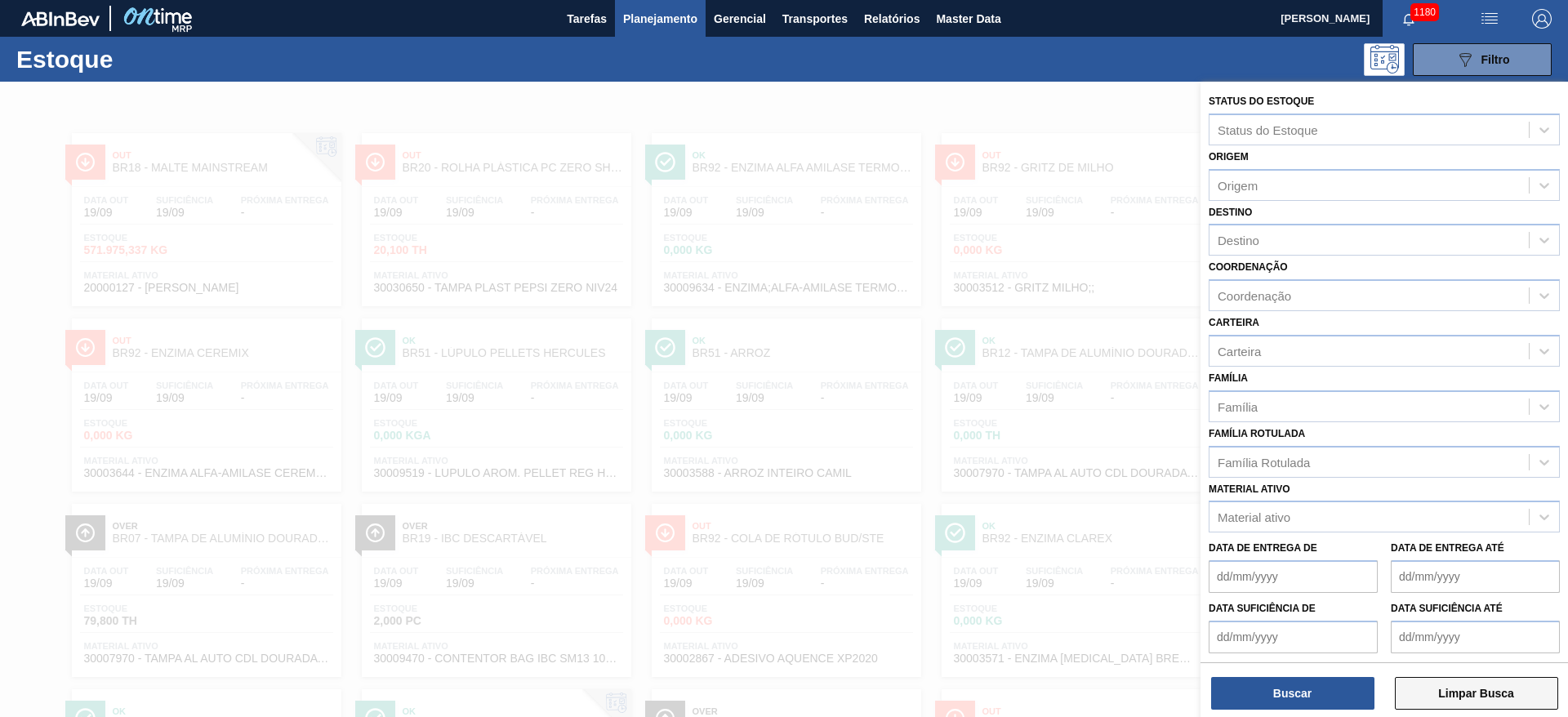
click at [1452, 687] on button "Limpar Busca" at bounding box center [1476, 693] width 163 height 33
